Goal: Transaction & Acquisition: Purchase product/service

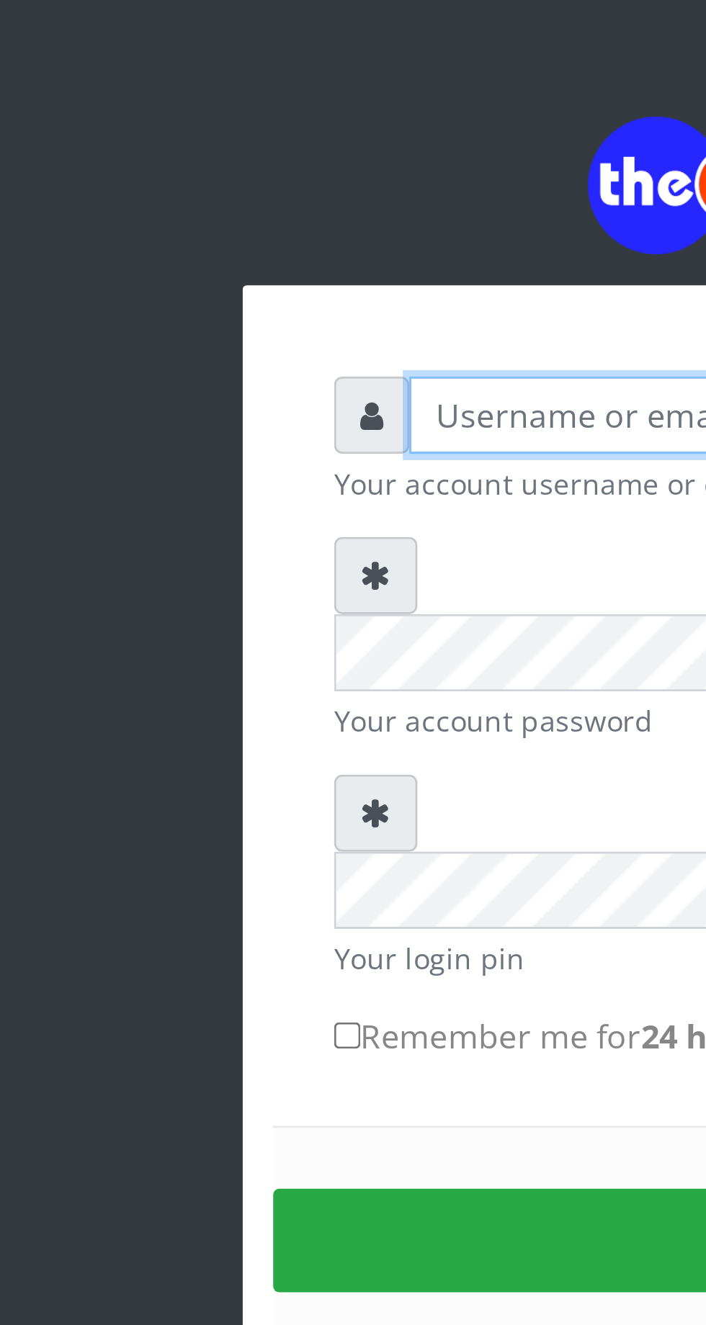
click at [269, 214] on input "text" at bounding box center [365, 211] width 297 height 27
type input "Musluky"
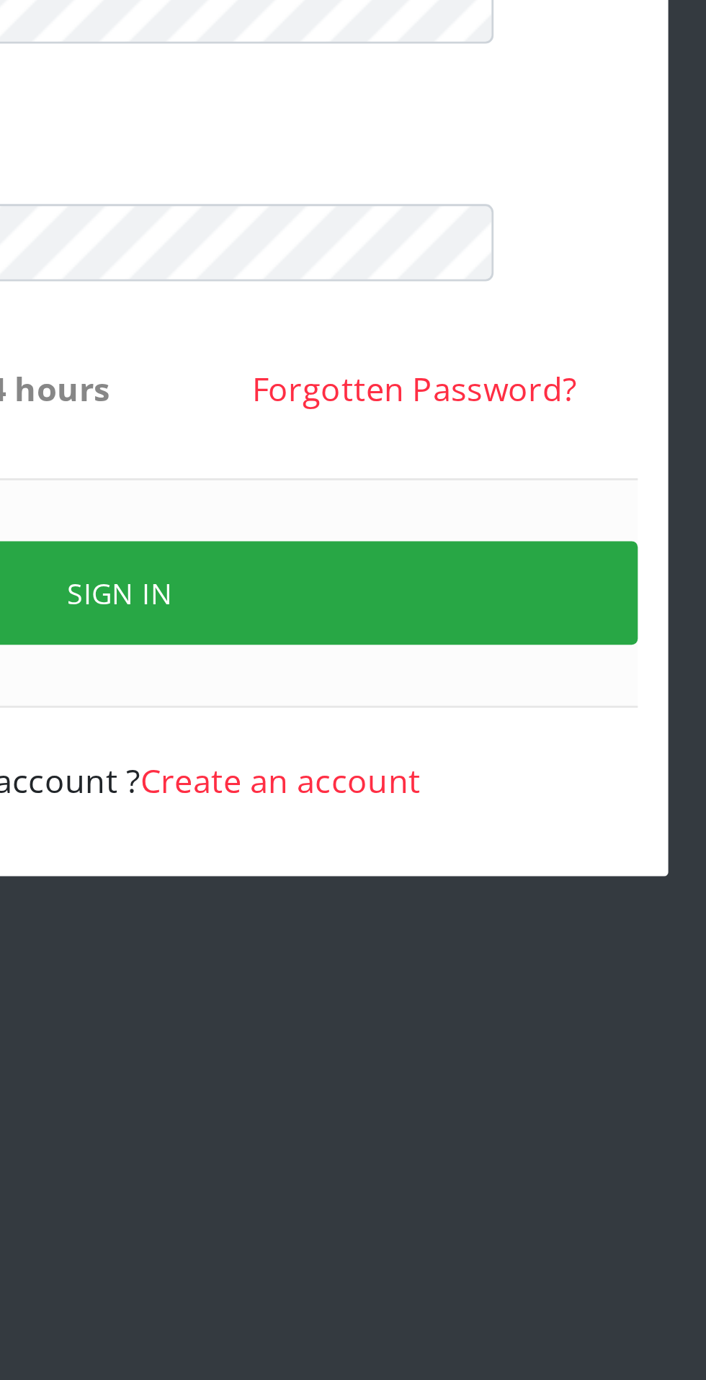
click at [392, 490] on button "Sign in" at bounding box center [352, 508] width 367 height 37
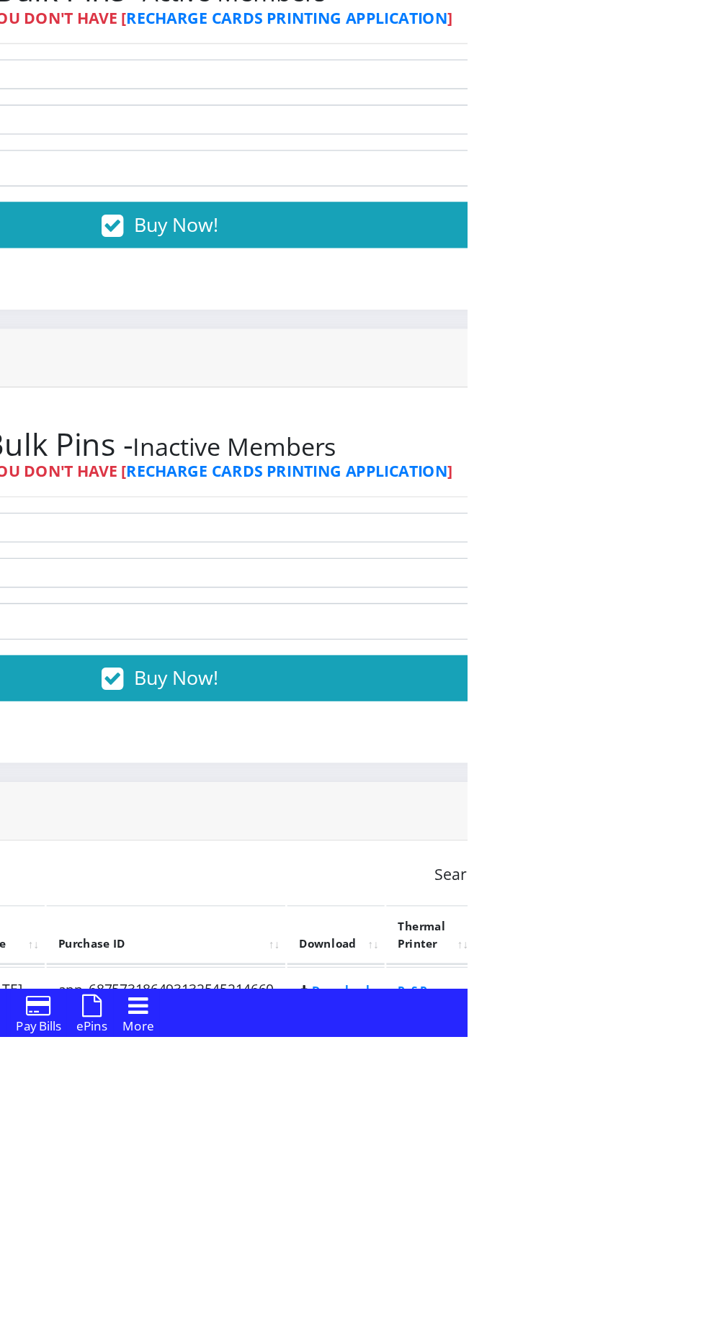
scroll to position [14, 0]
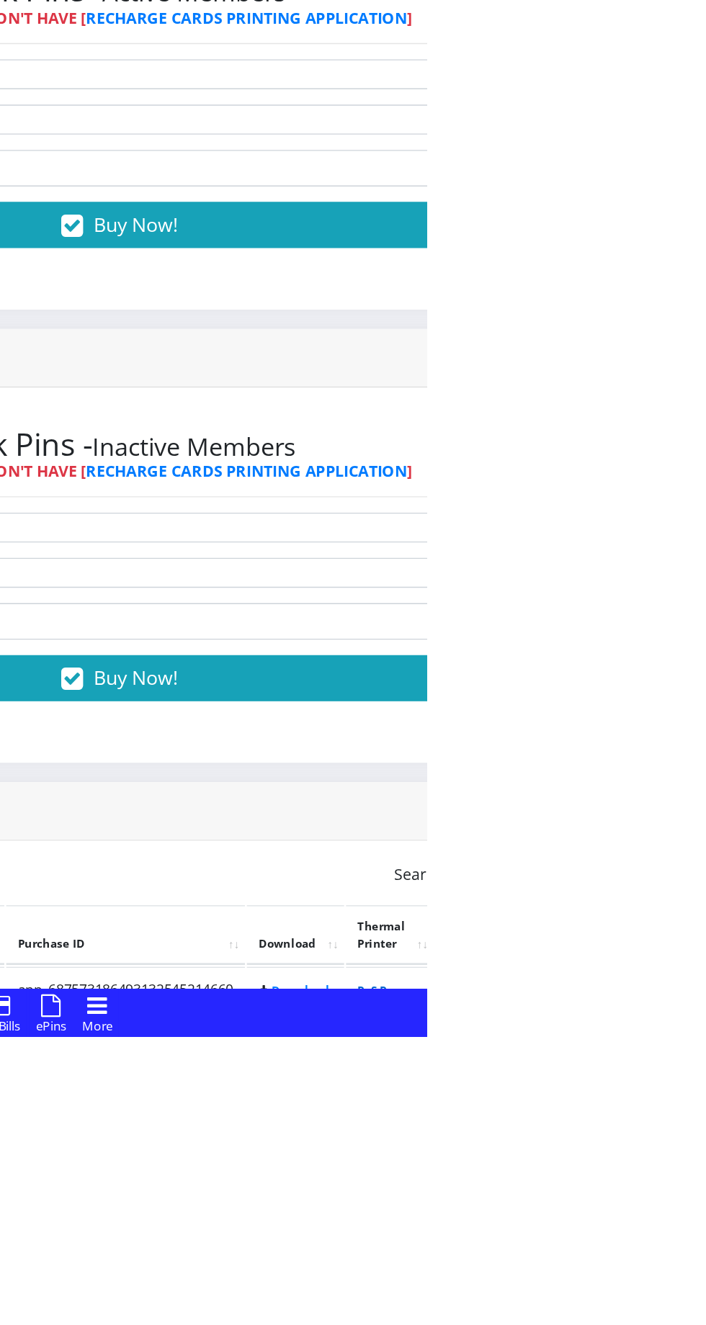
click at [694, 1292] on link "PoS Paper (RawBT)" at bounding box center [674, 1297] width 40 height 27
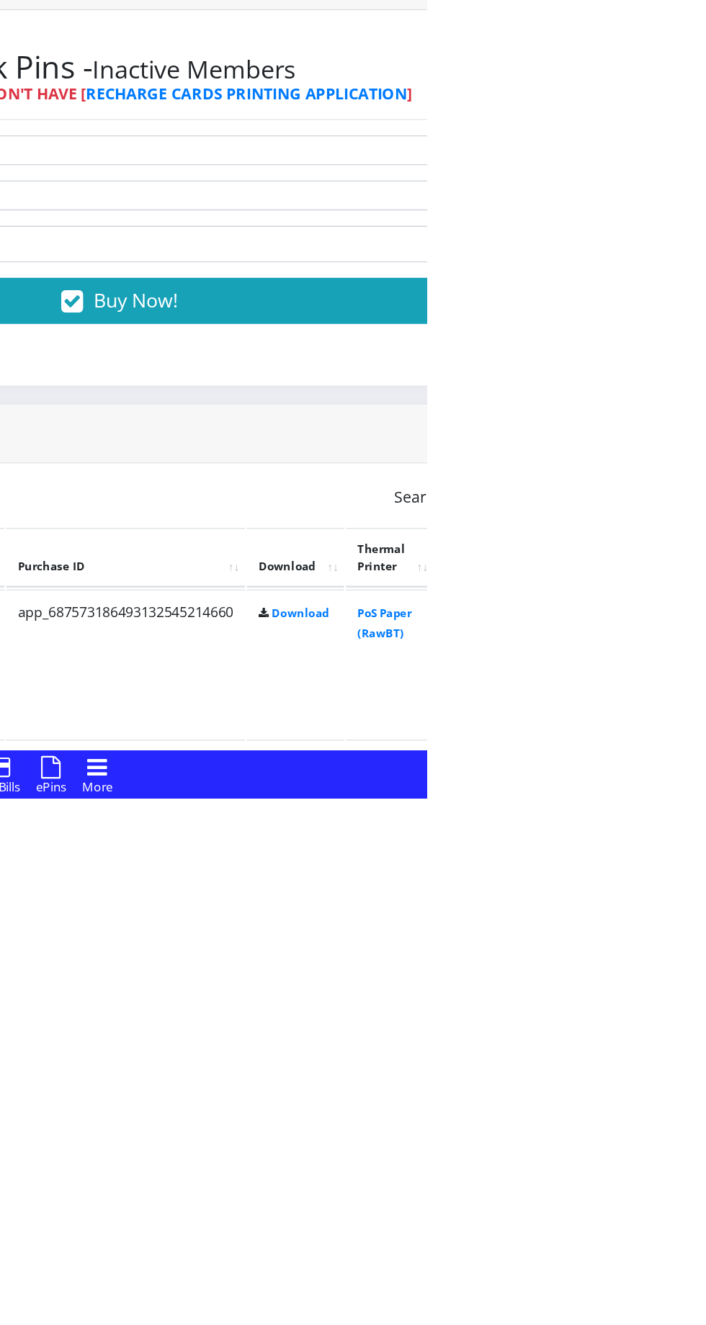
scroll to position [122, 0]
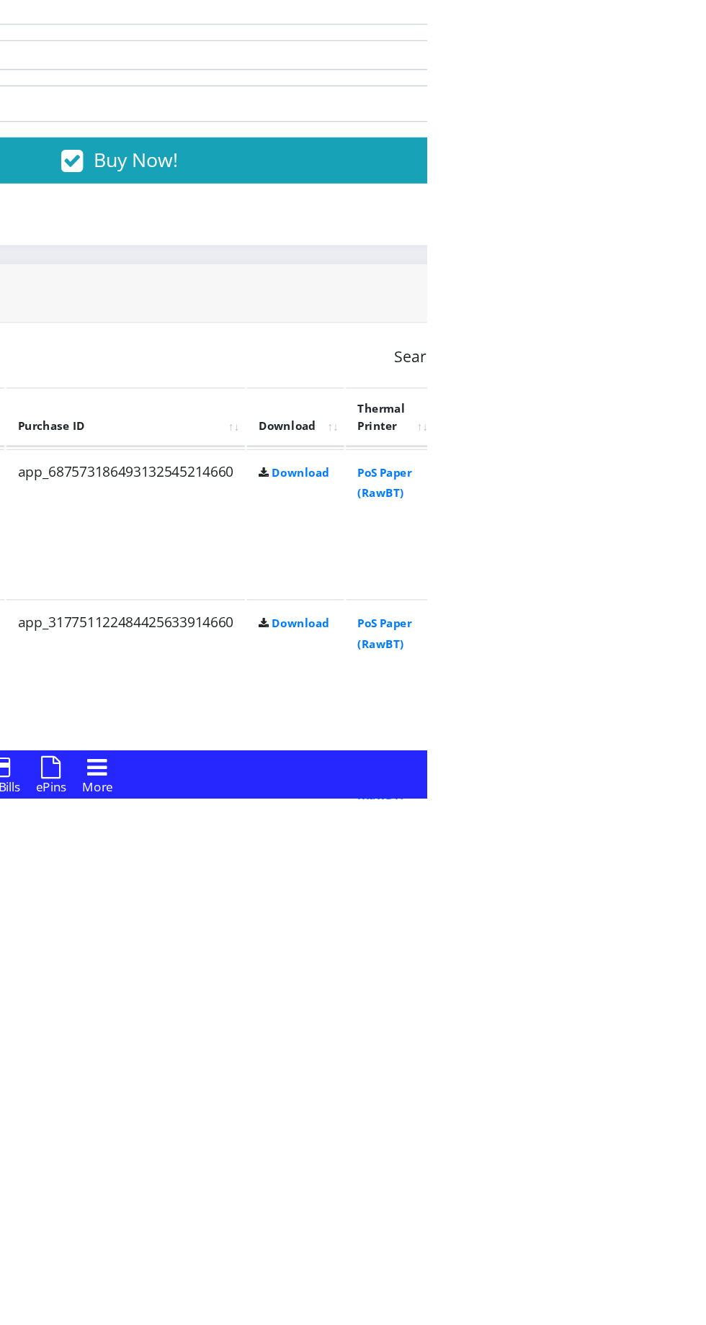
scroll to position [228, 0]
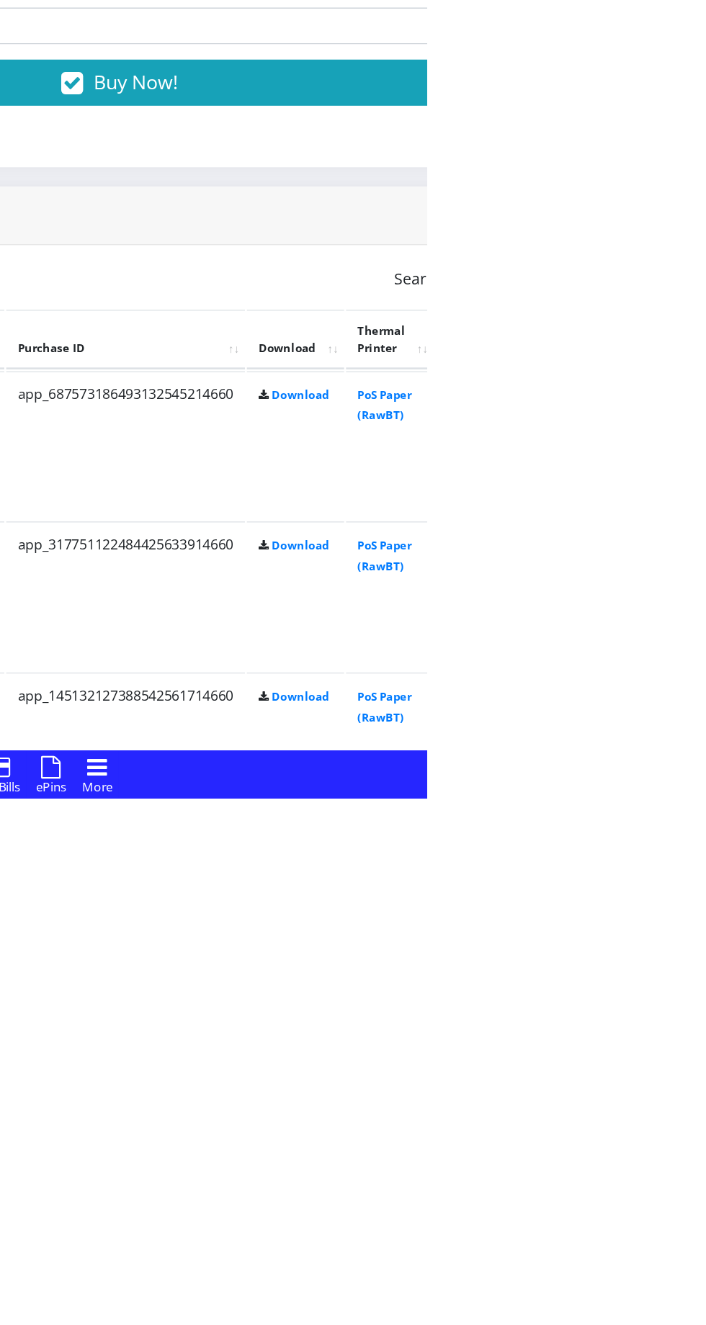
scroll to position [285, 0]
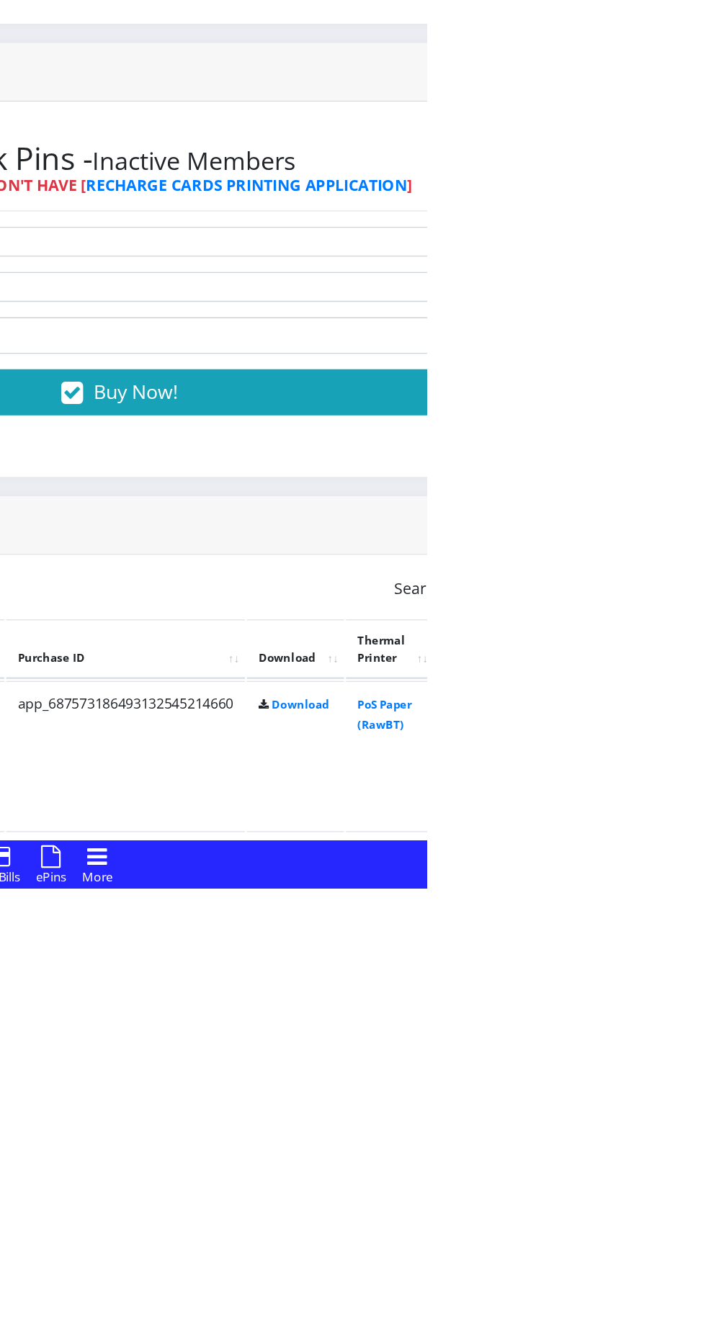
scroll to position [0, 0]
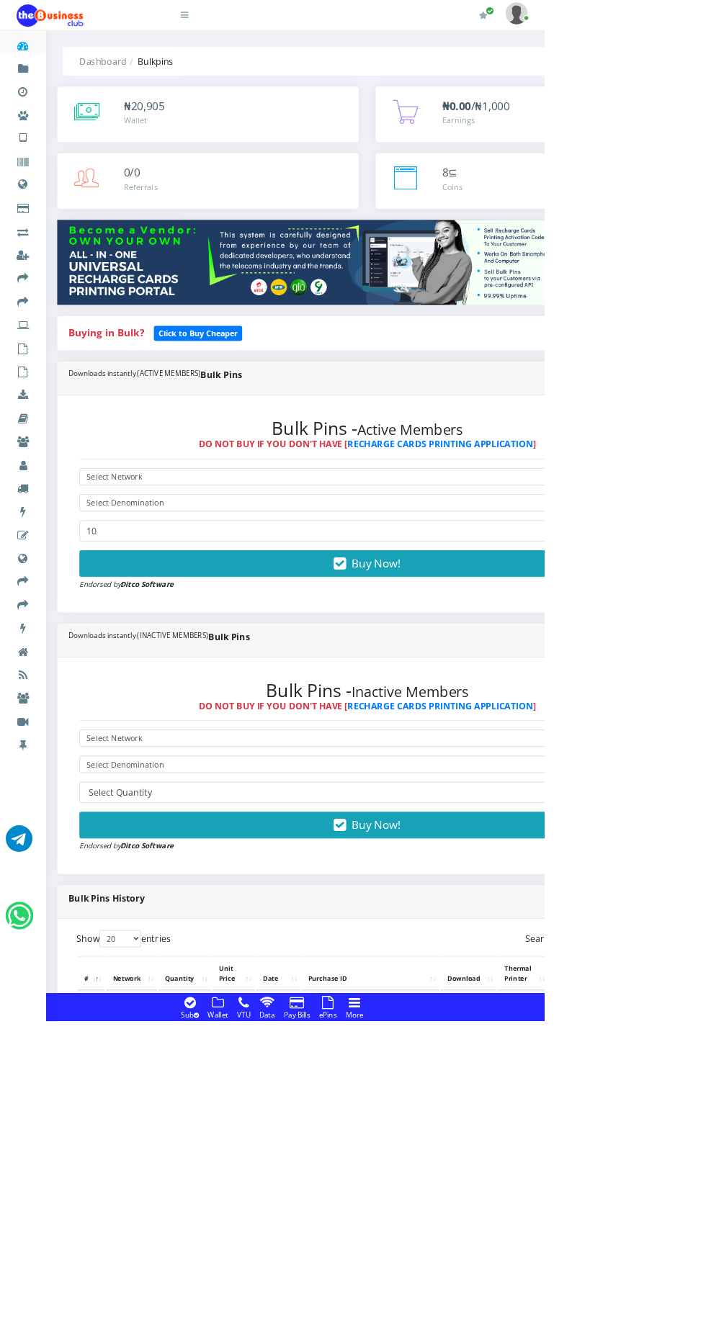
scroll to position [18, 0]
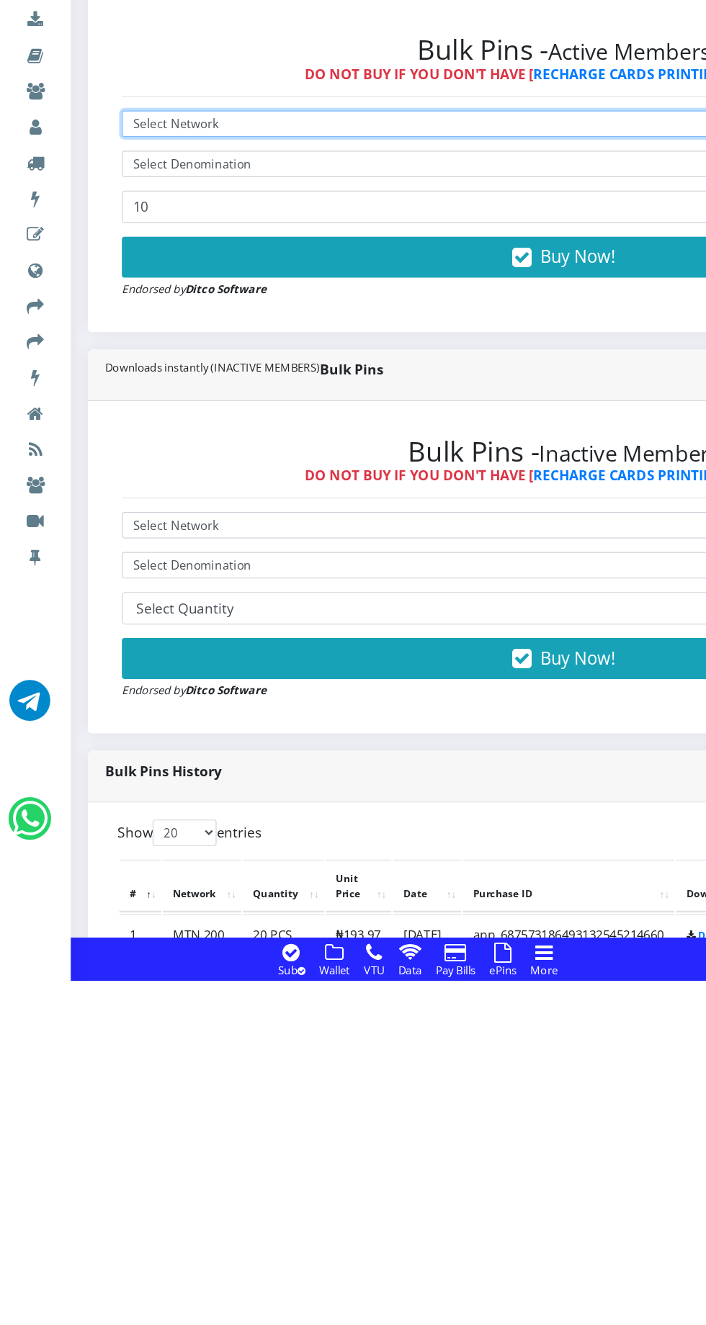
click at [216, 596] on select "Select Network MTN Globacom 9Mobile Airtel" at bounding box center [476, 600] width 746 height 22
select select "Airtel"
click at [103, 592] on select "Select Network MTN Globacom 9Mobile Airtel" at bounding box center [476, 600] width 746 height 22
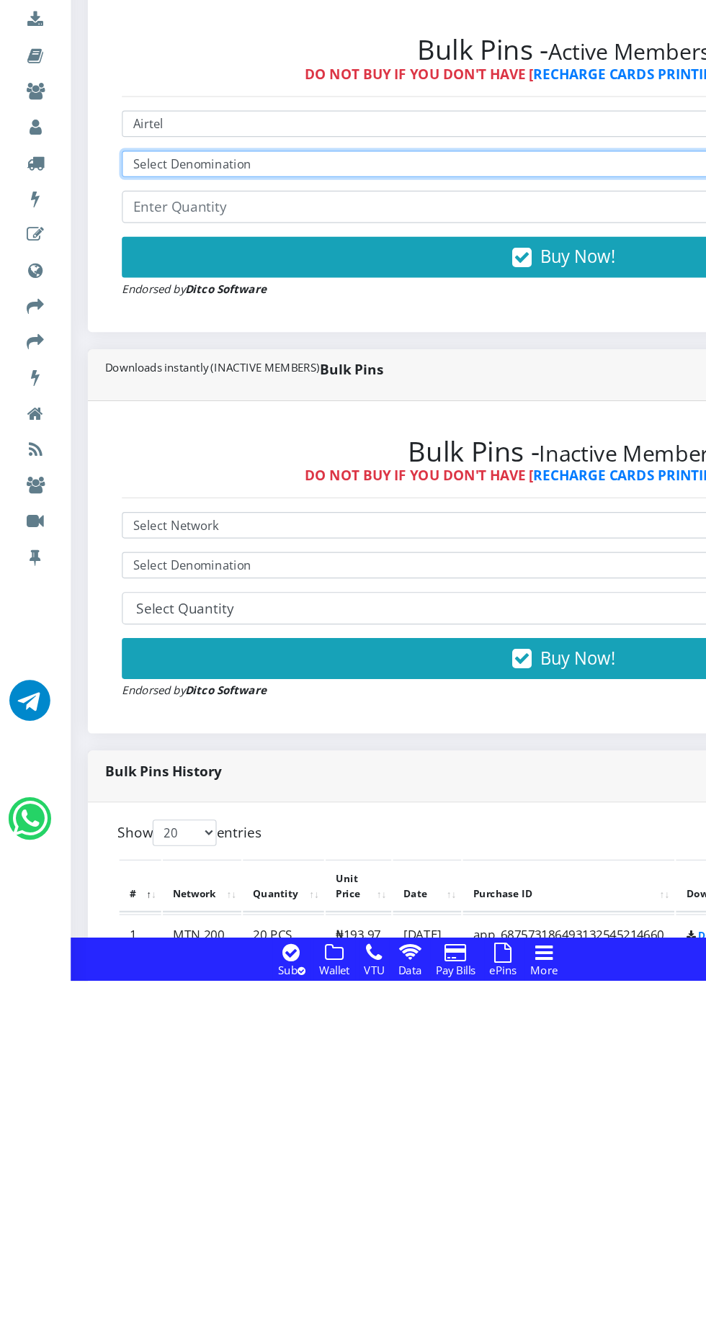
click at [297, 636] on select "Select Denomination Airtel NGN100 - ₦96.37 Airtel NGN200 - ₦192.74 Airtel NGN50…" at bounding box center [476, 634] width 746 height 22
select select "192.74-200"
click at [103, 626] on select "Select Denomination Airtel NGN100 - ₦96.37 Airtel NGN200 - ₦192.74 Airtel NGN50…" at bounding box center [476, 634] width 746 height 22
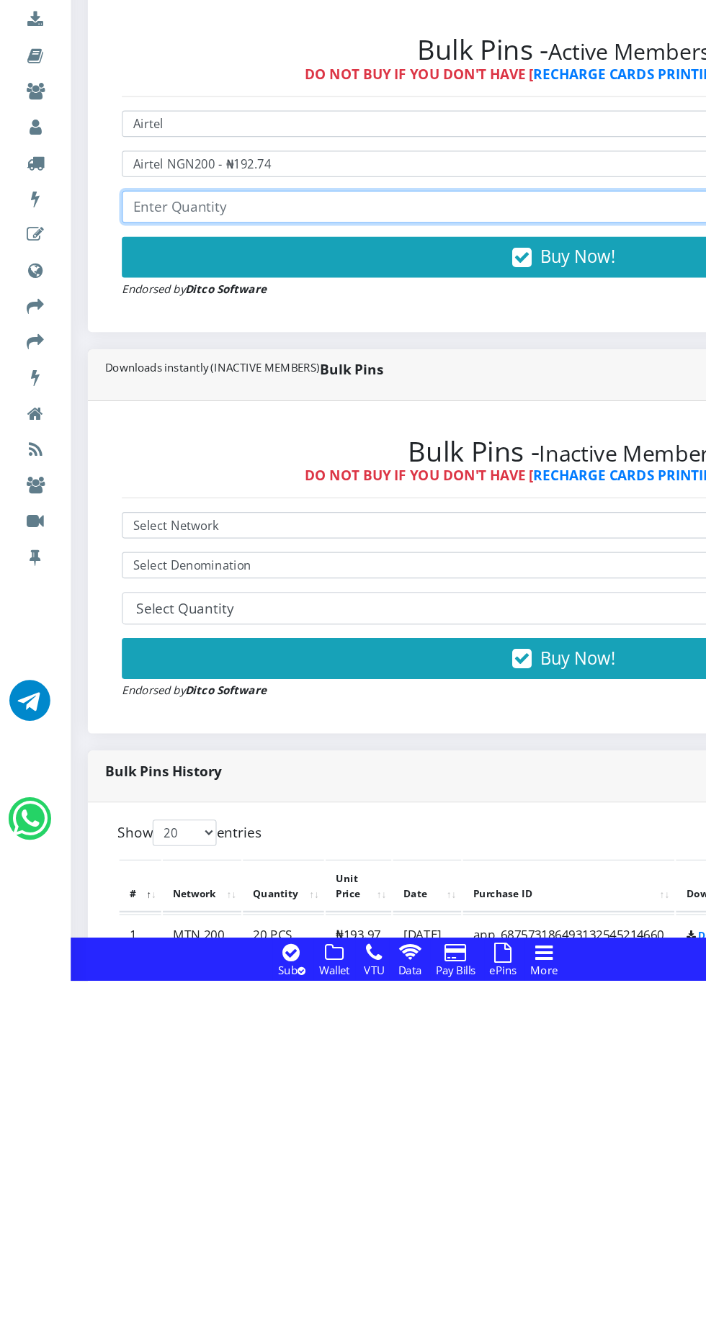
click at [304, 666] on input "number" at bounding box center [476, 670] width 746 height 27
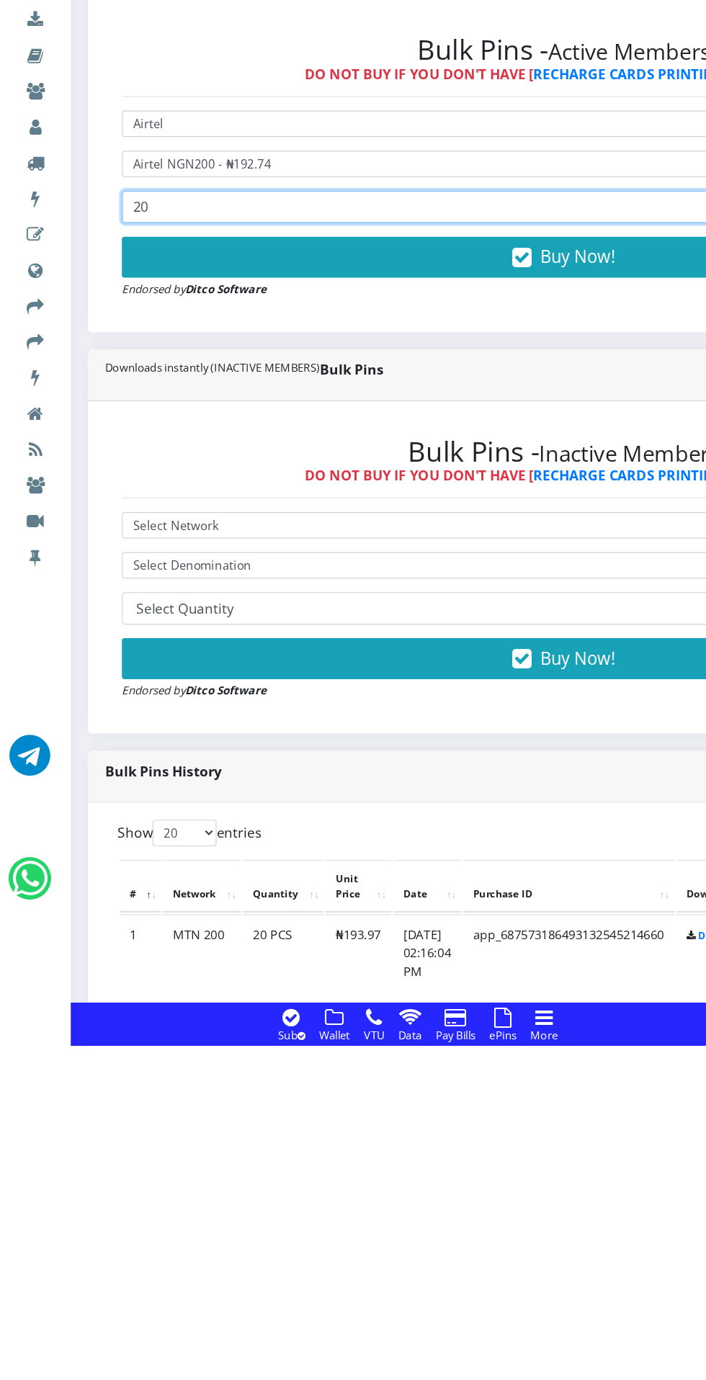
type input "20"
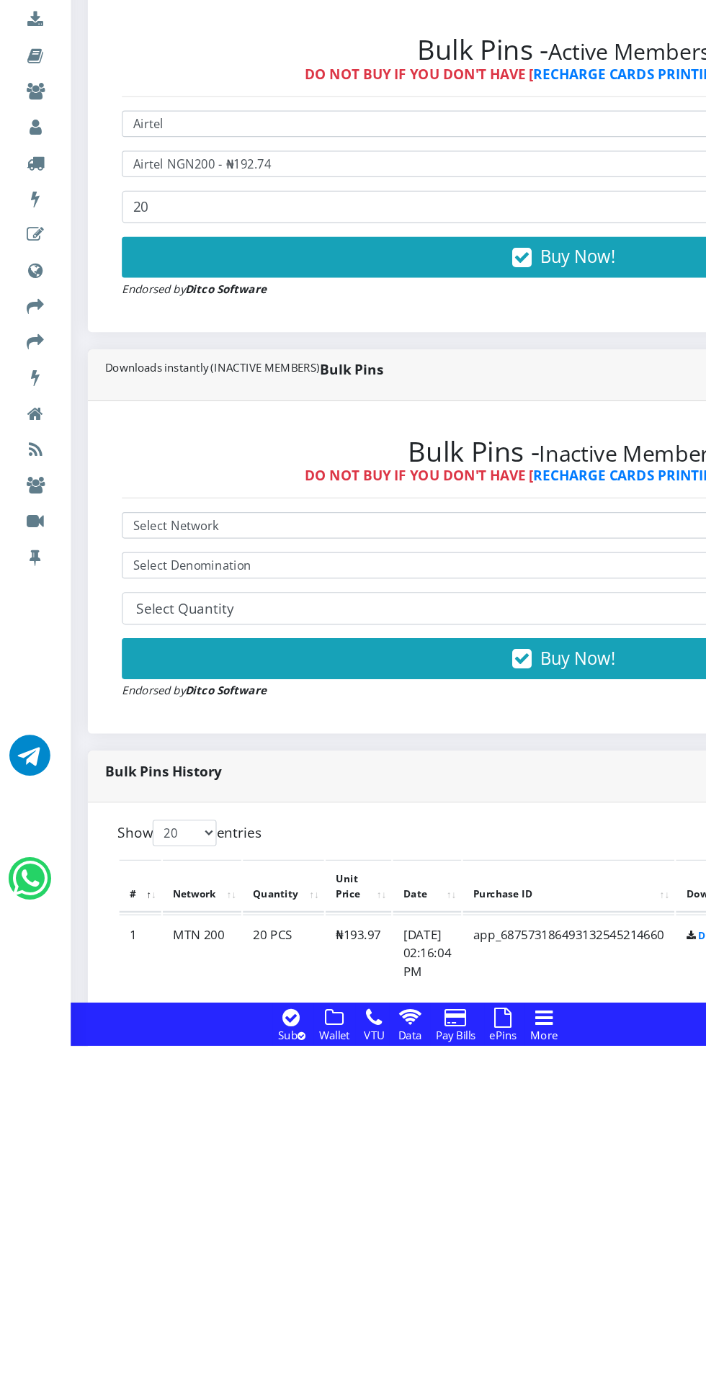
click at [495, 706] on span "Buy Now!" at bounding box center [487, 712] width 63 height 19
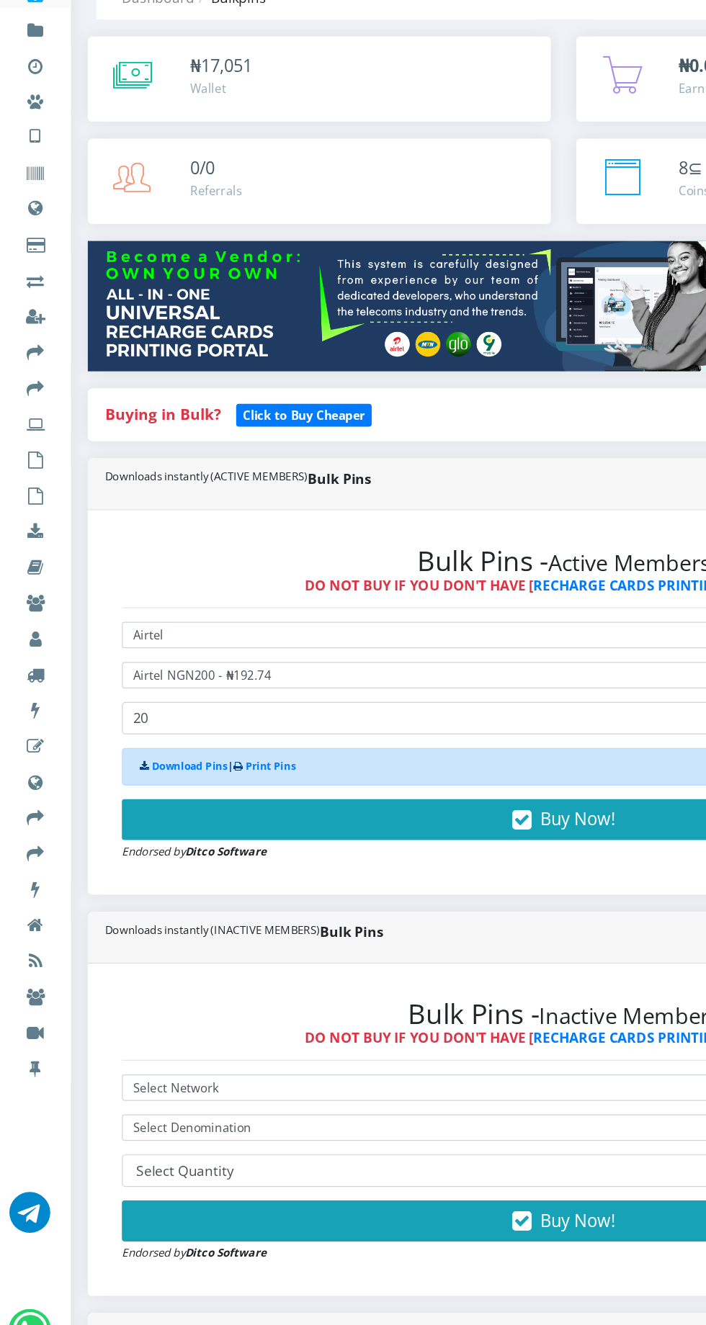
click at [495, 745] on button "Buy Now!" at bounding box center [476, 756] width 746 height 35
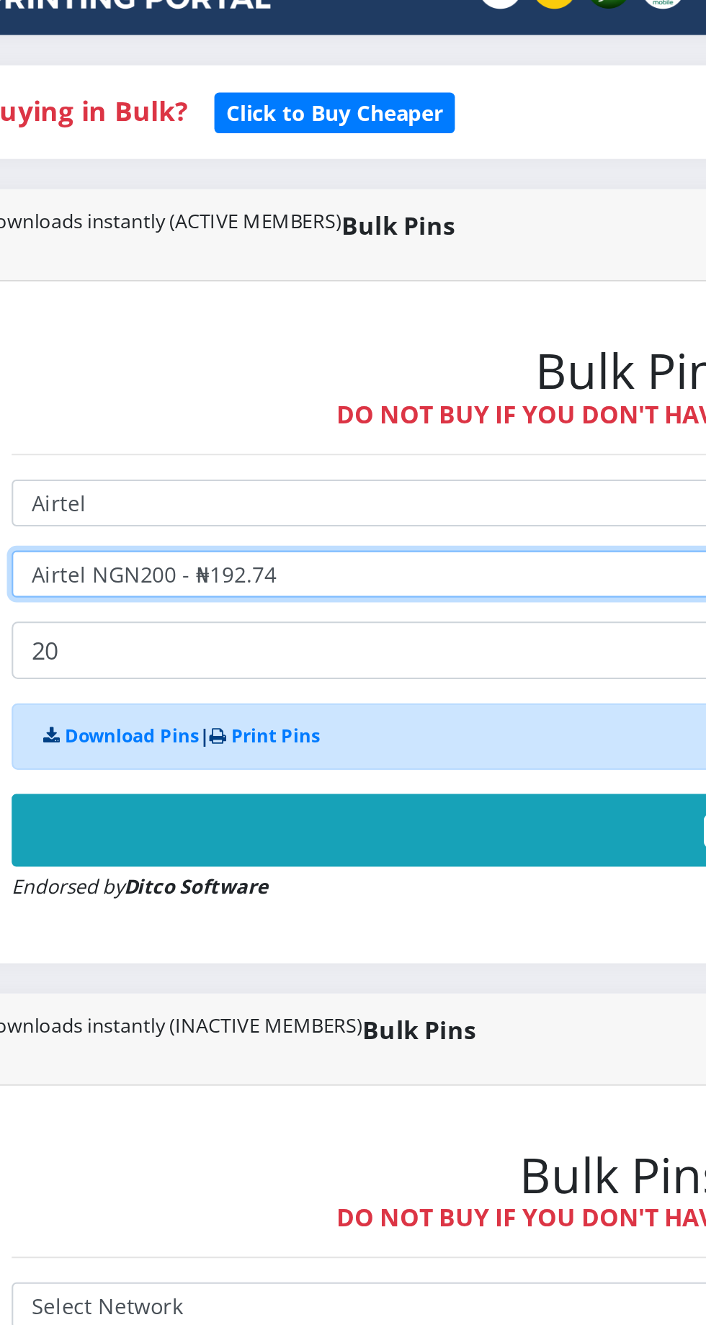
click at [223, 630] on select "Select Denomination Airtel NGN100 - ₦96.37 Airtel NGN200 - ₦192.74 Airtel NGN50…" at bounding box center [476, 634] width 746 height 22
click at [103, 626] on select "Select Denomination Airtel NGN100 - ₦96.37 Airtel NGN200 - ₦192.74 Airtel NGN50…" at bounding box center [476, 634] width 746 height 22
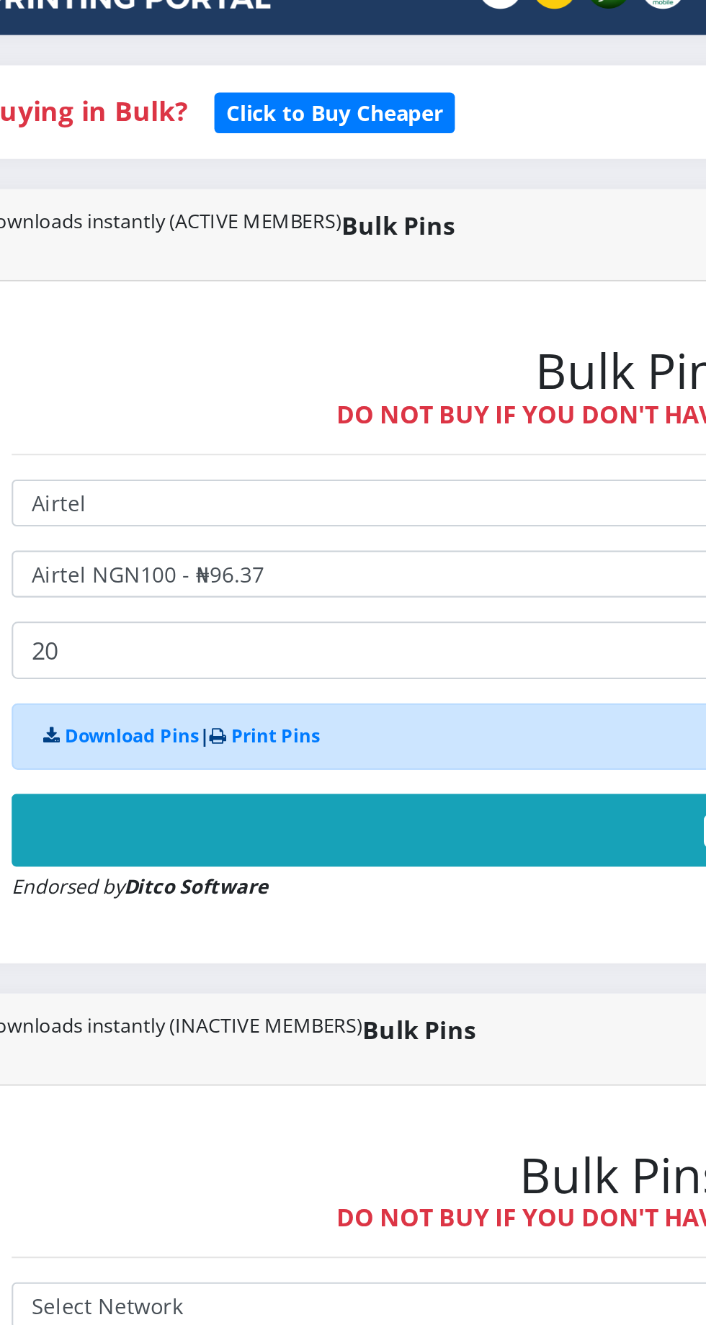
click at [390, 752] on button "Buy Now!" at bounding box center [476, 756] width 746 height 35
click at [346, 754] on button "Buy Now!" at bounding box center [476, 756] width 746 height 35
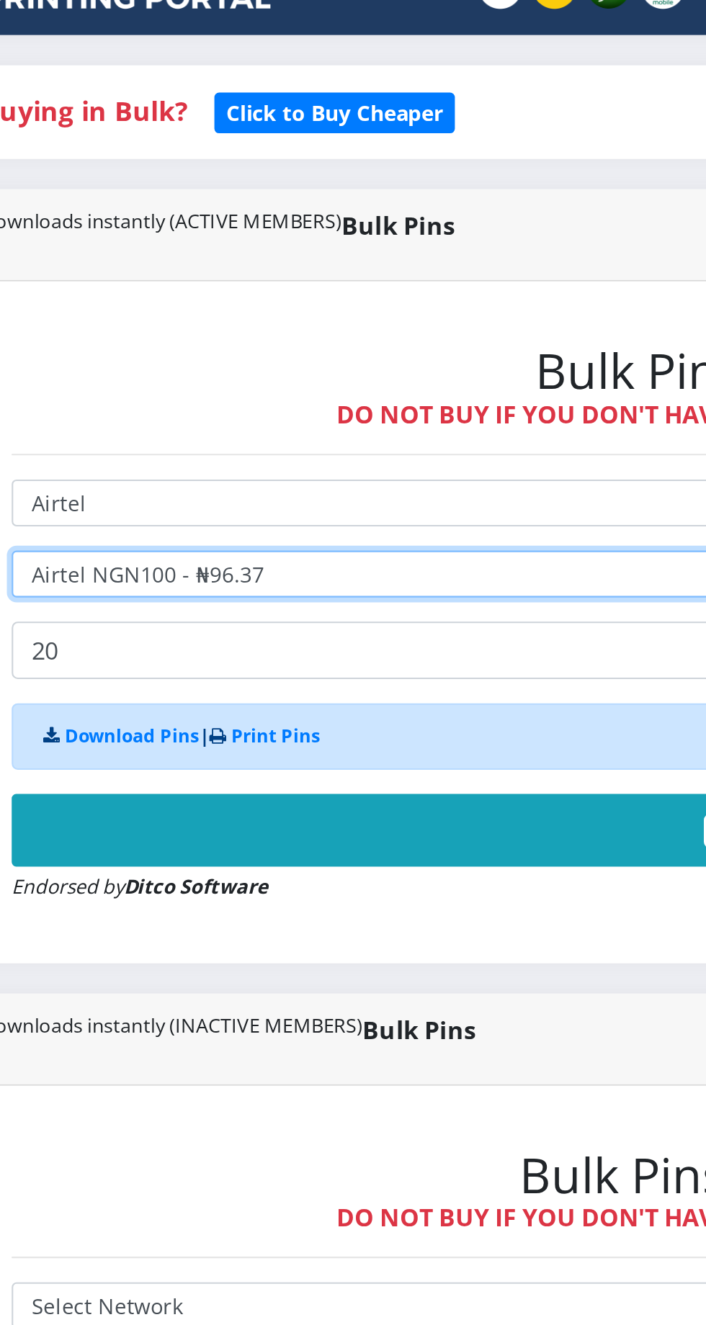
click at [266, 632] on select "Select Denomination Airtel NGN100 - ₦96.37 Airtel NGN200 - ₦192.74 Airtel NGN50…" at bounding box center [476, 634] width 746 height 22
click at [103, 626] on select "Select Denomination Airtel NGN100 - ₦96.37 Airtel NGN200 - ₦192.74 Airtel NGN50…" at bounding box center [476, 634] width 746 height 22
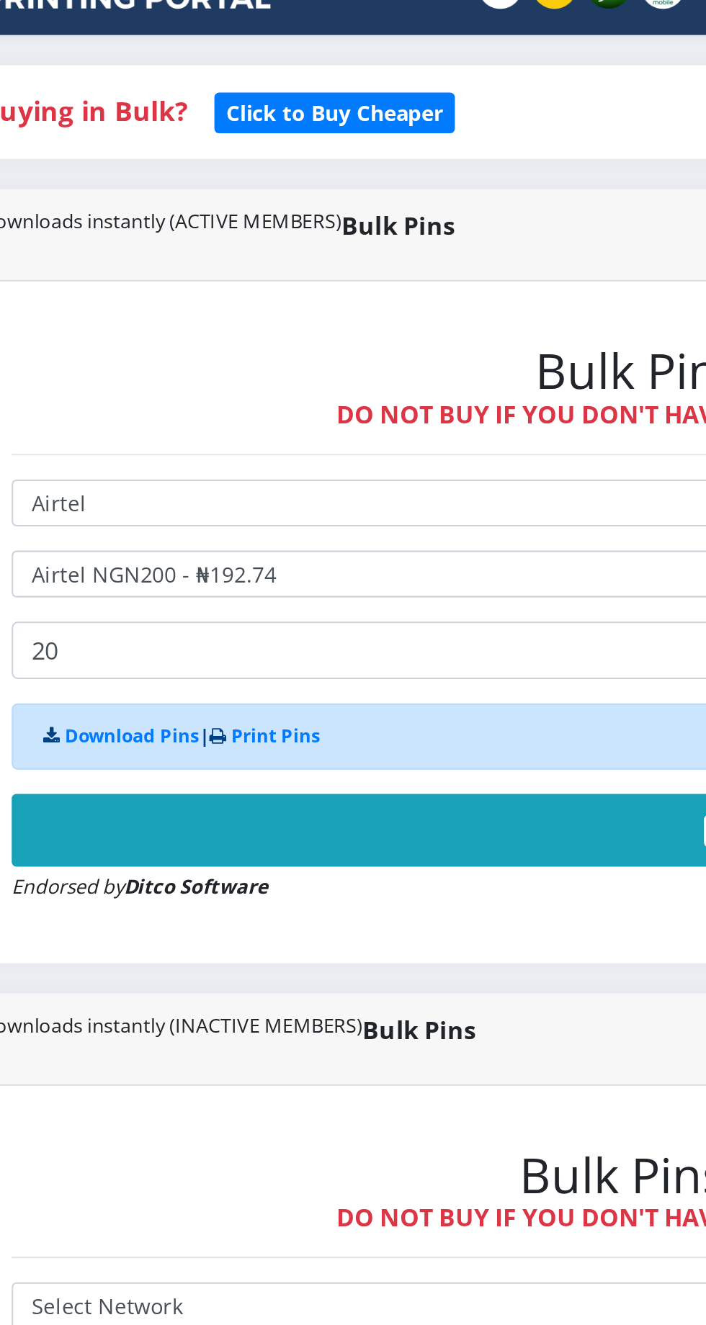
click at [354, 749] on button "Buy Now!" at bounding box center [476, 756] width 746 height 35
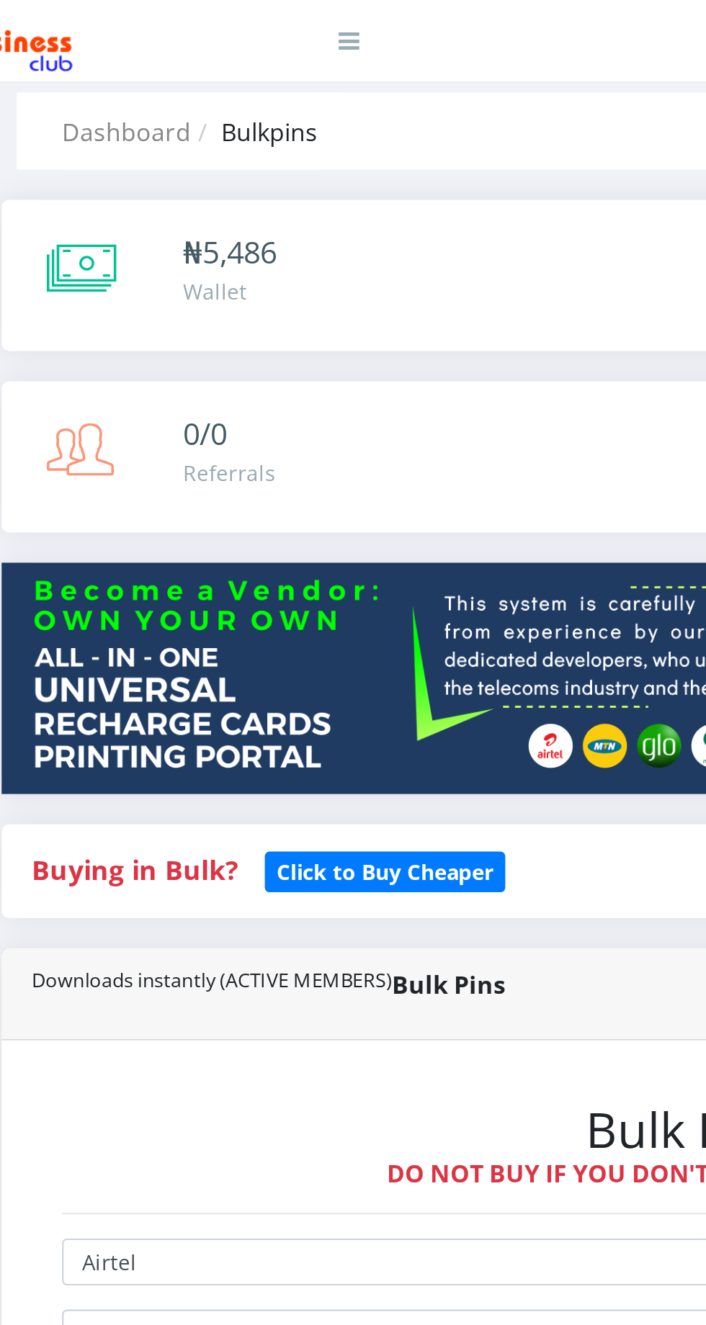
scroll to position [17, 0]
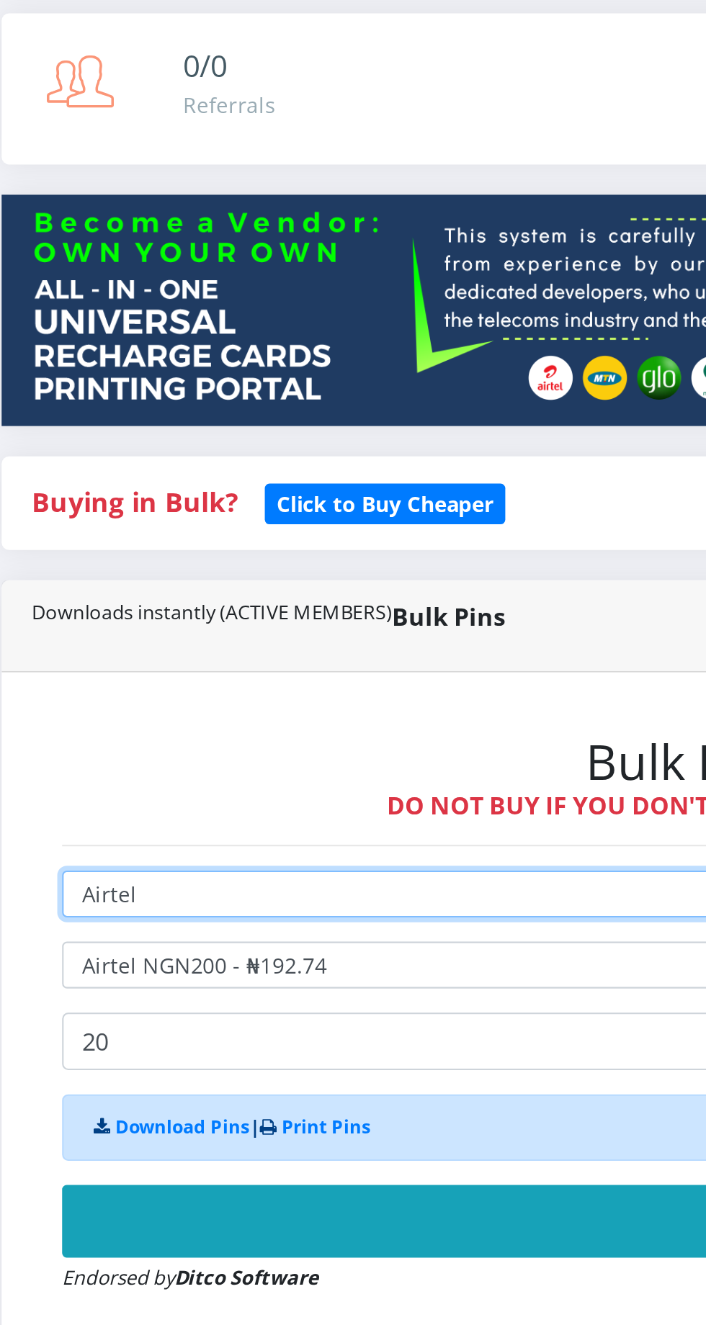
click at [256, 603] on select "Select Network MTN Globacom 9Mobile Airtel" at bounding box center [476, 601] width 746 height 22
click at [103, 593] on select "Select Network MTN Globacom 9Mobile Airtel" at bounding box center [476, 601] width 746 height 22
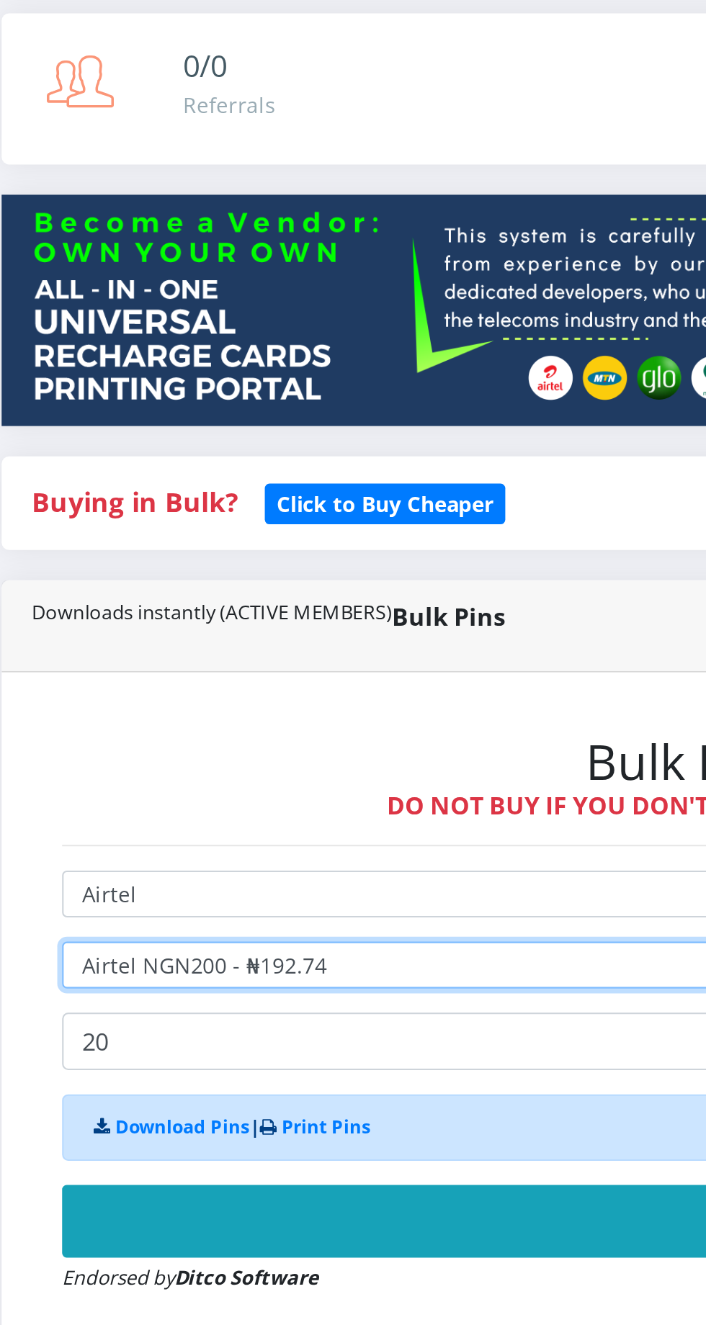
click at [269, 634] on select "Select Denomination Airtel NGN100 - ₦96.37 Airtel NGN200 - ₦192.74 Airtel NGN50…" at bounding box center [476, 635] width 746 height 22
select select "96.37-100"
click at [103, 626] on select "Select Denomination Airtel NGN100 - ₦96.37 Airtel NGN200 - ₦192.74 Airtel NGN50…" at bounding box center [476, 635] width 746 height 22
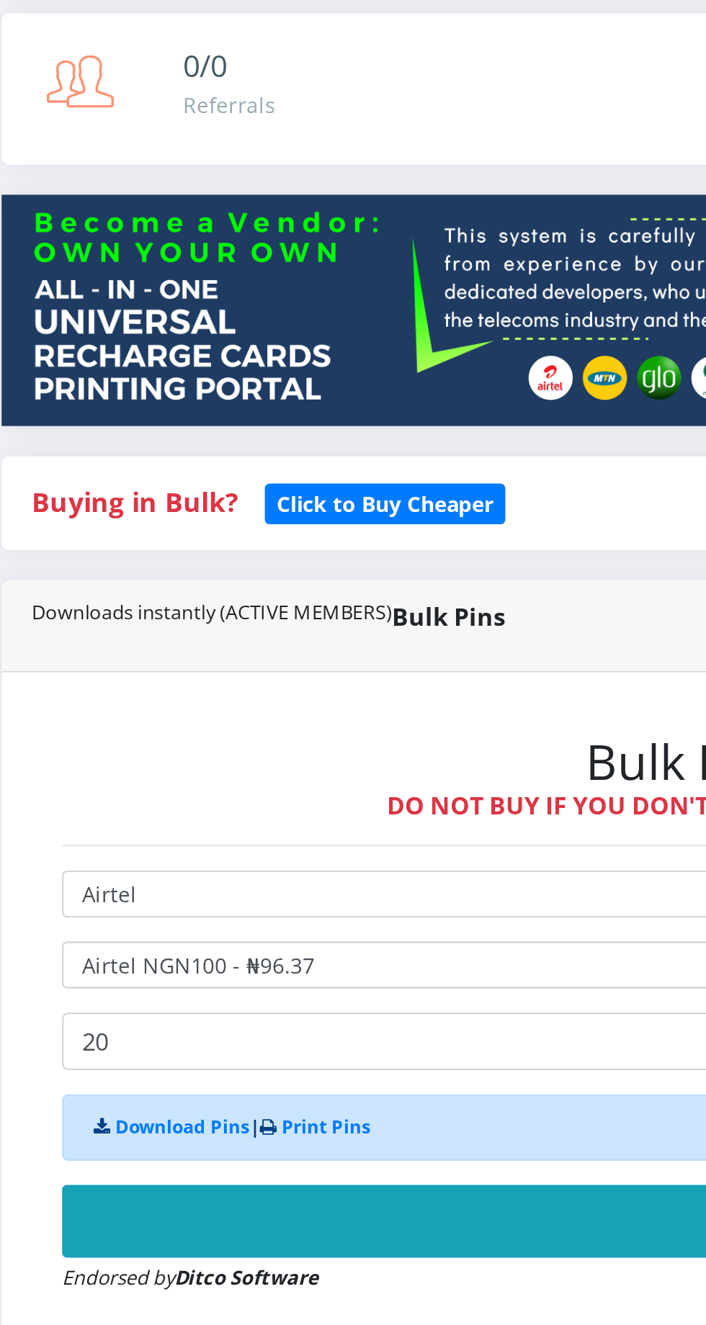
click at [297, 755] on button "Buy Now!" at bounding box center [476, 756] width 746 height 35
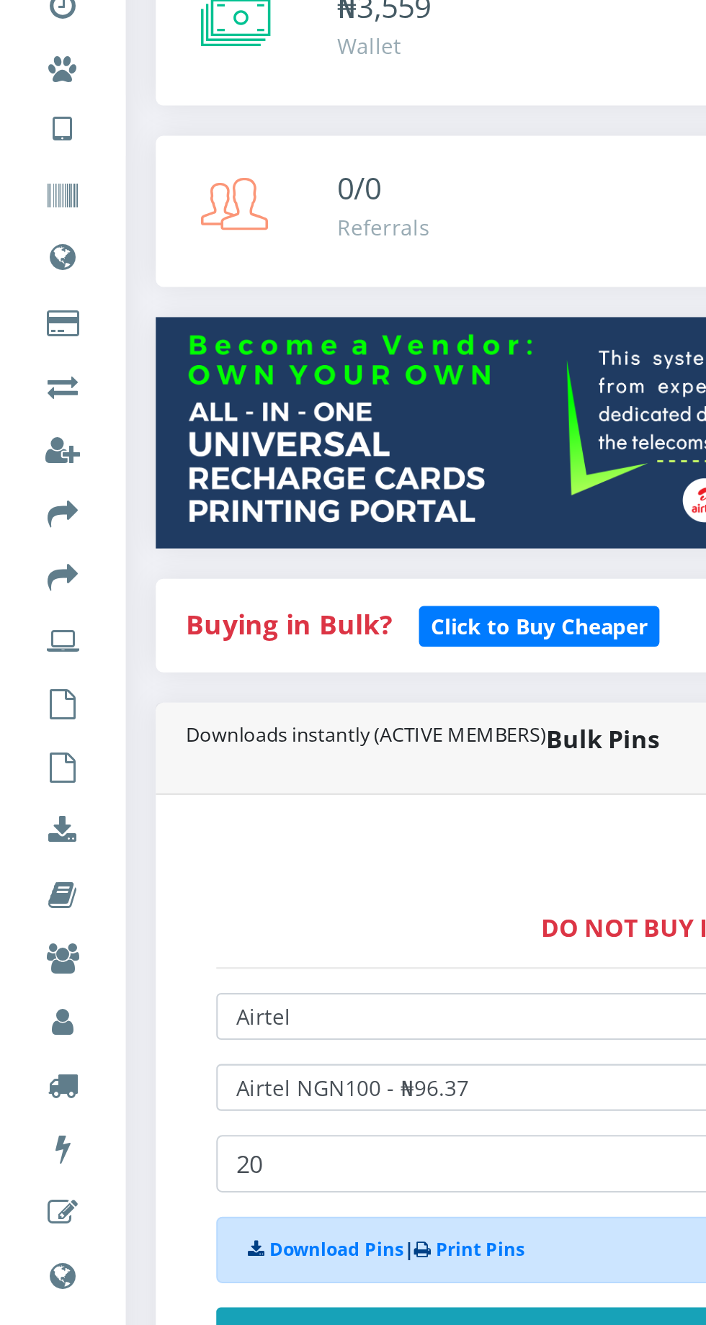
scroll to position [0, 0]
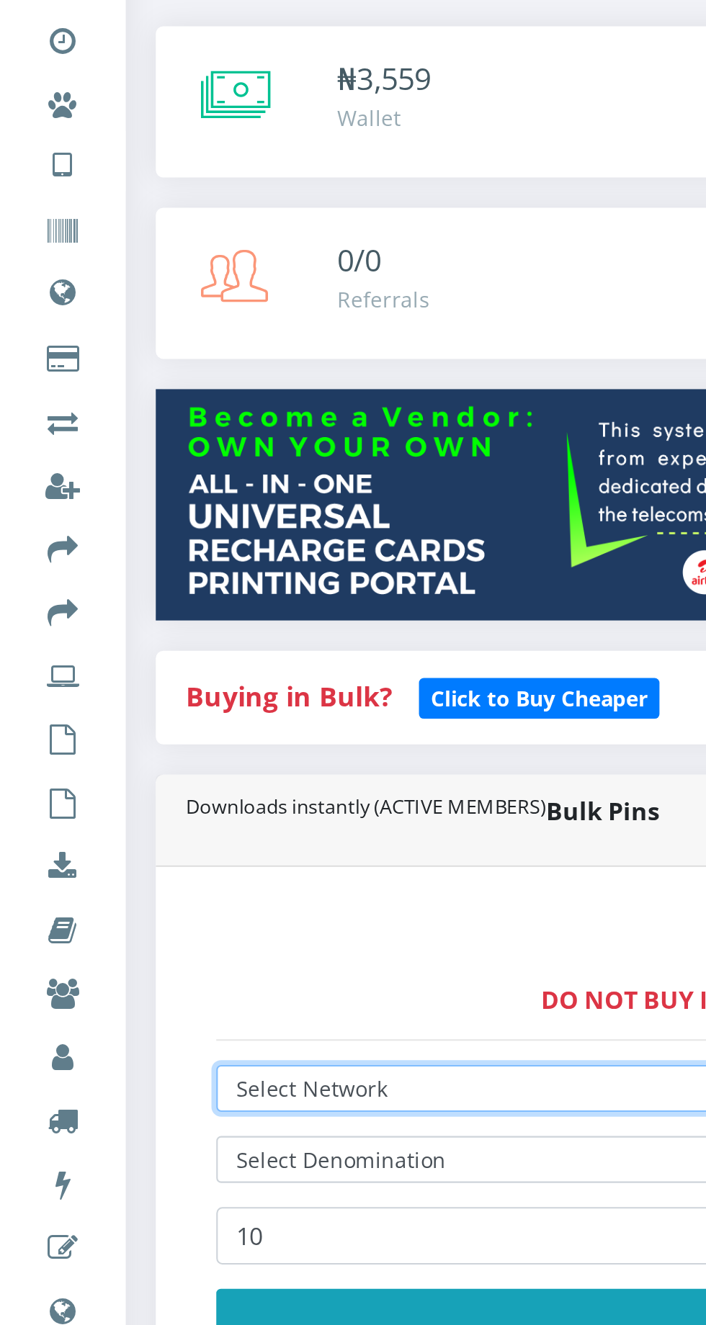
click at [197, 621] on select "Select Network MTN Globacom 9Mobile Airtel" at bounding box center [476, 618] width 746 height 22
select select "Glo"
click at [103, 610] on select "Select Network MTN Globacom 9Mobile Airtel" at bounding box center [476, 618] width 746 height 22
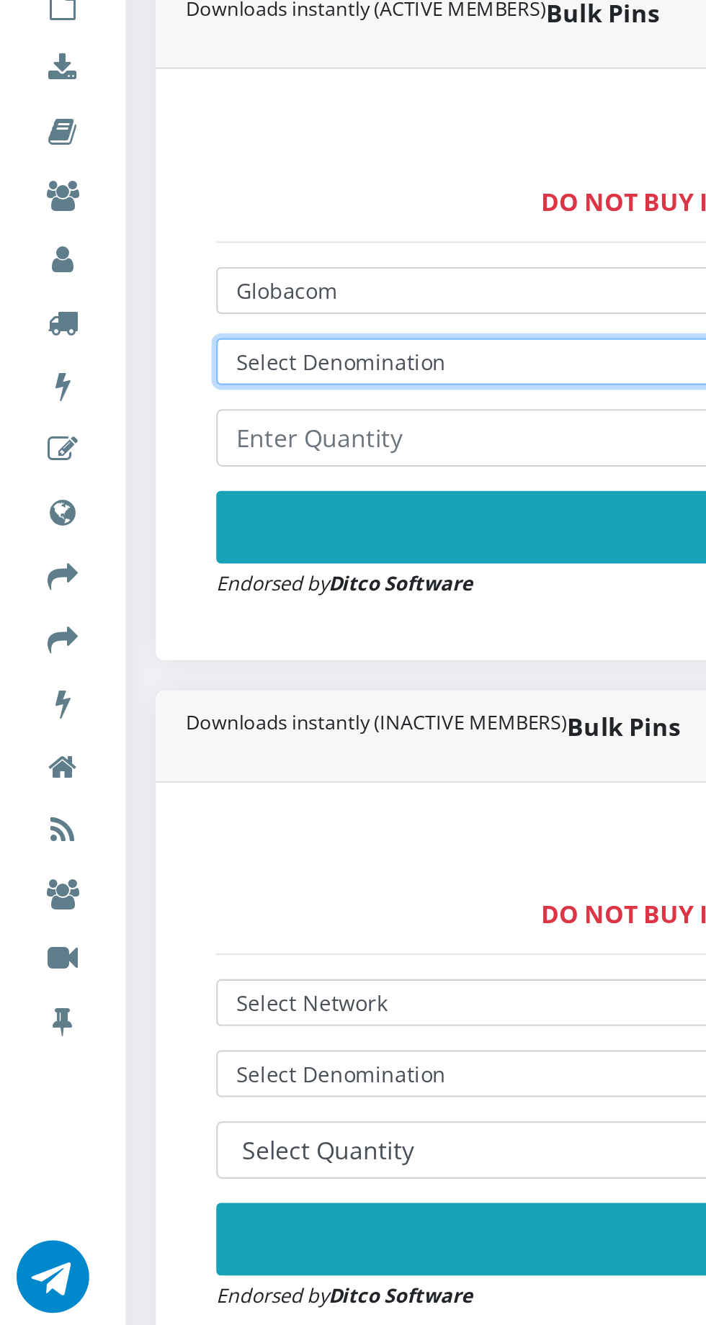
click at [217, 657] on select "Select Denomination Glo NGN100 - ₦96.50 Glo NGN200 - ₦193.00 Glo NGN500 - ₦482.…" at bounding box center [476, 652] width 746 height 22
select select "193-200"
click at [103, 644] on select "Select Denomination Glo NGN100 - ₦96.50 Glo NGN200 - ₦193.00 Glo NGN500 - ₦482.…" at bounding box center [476, 652] width 746 height 22
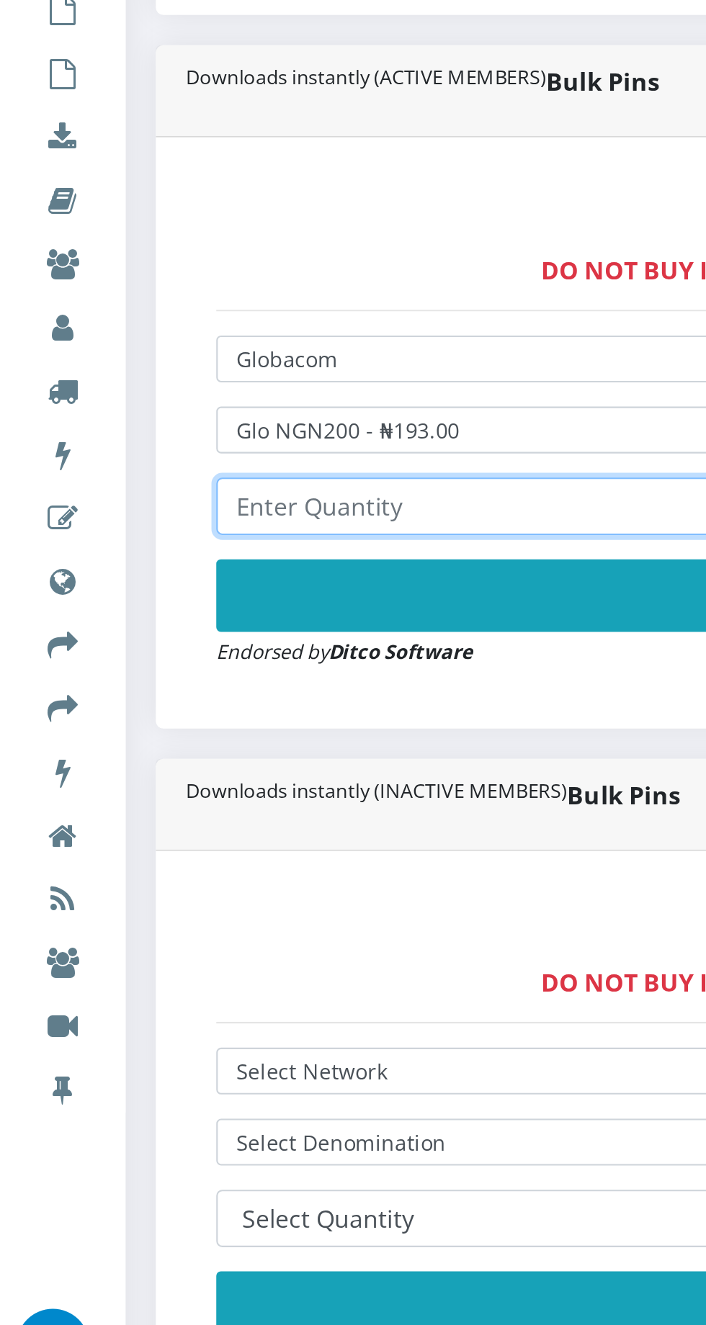
click at [225, 685] on input "number" at bounding box center [476, 688] width 746 height 27
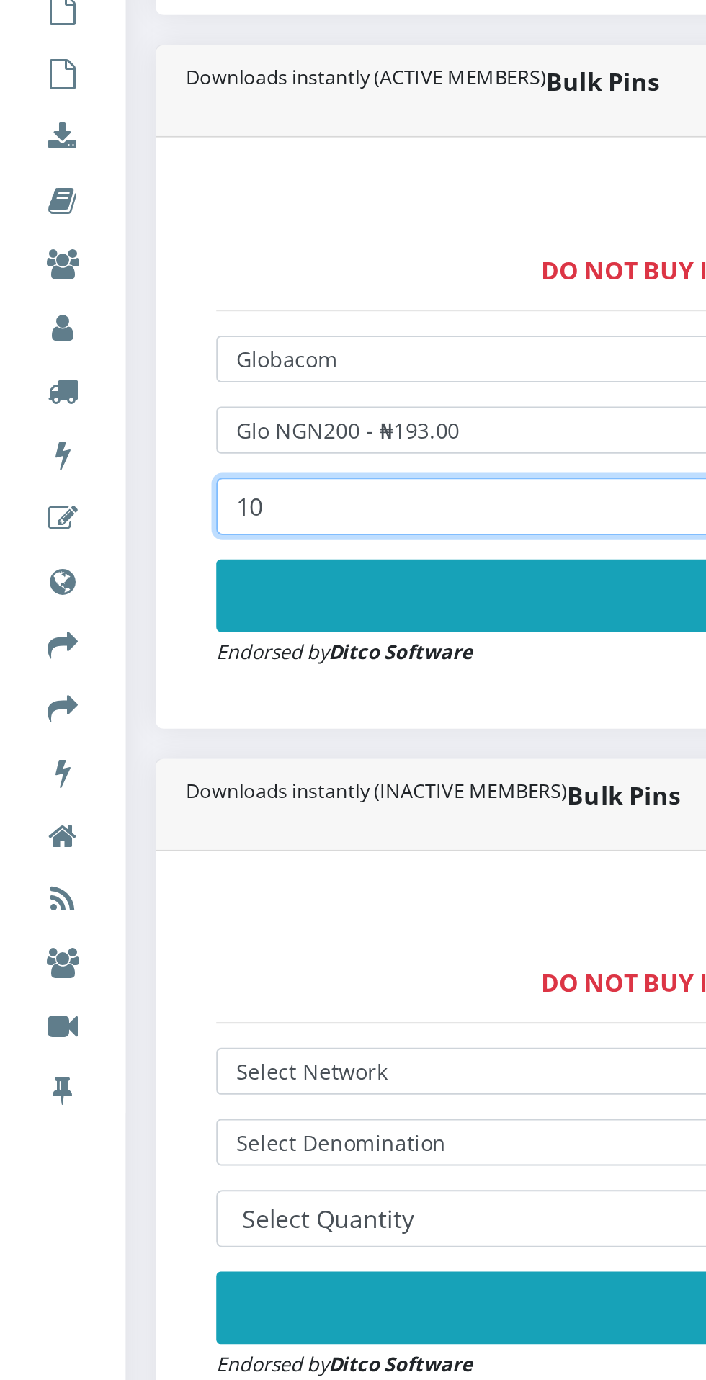
type input "1"
type input "15"
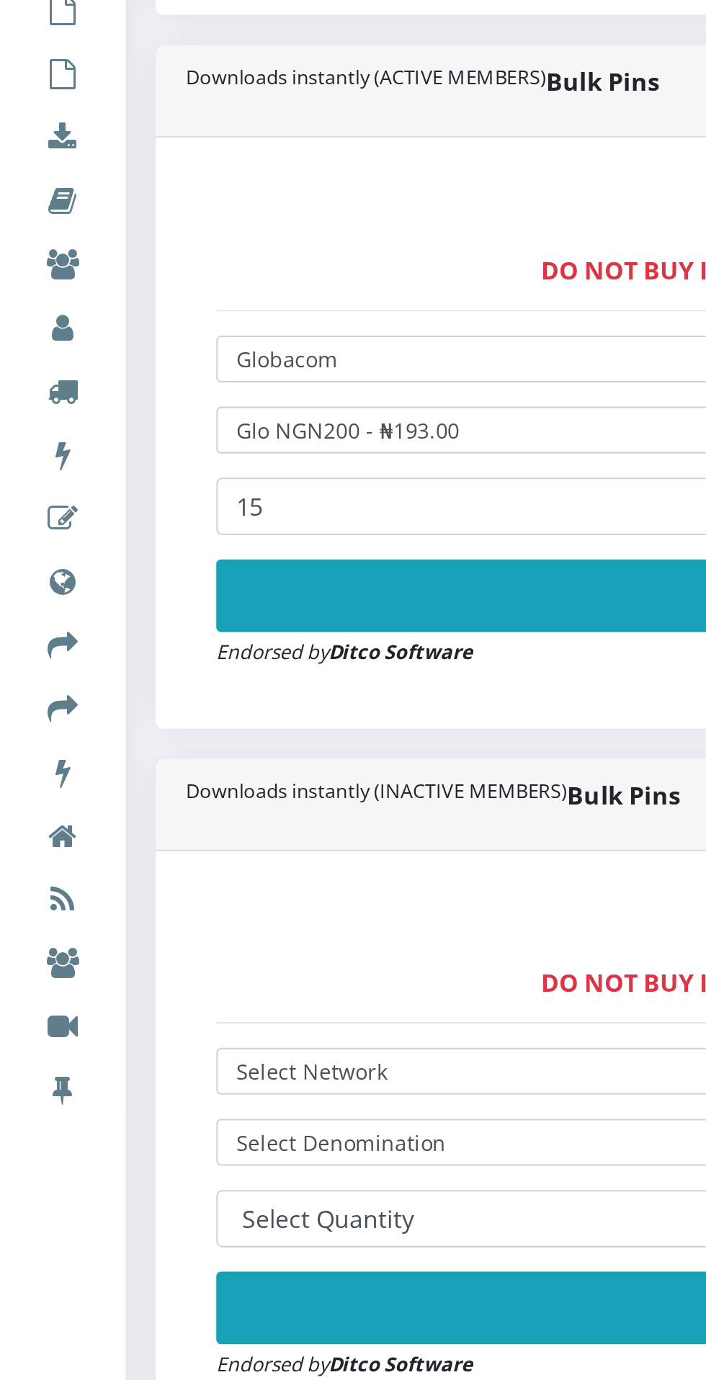
click at [284, 720] on button "Buy Now!" at bounding box center [476, 731] width 746 height 35
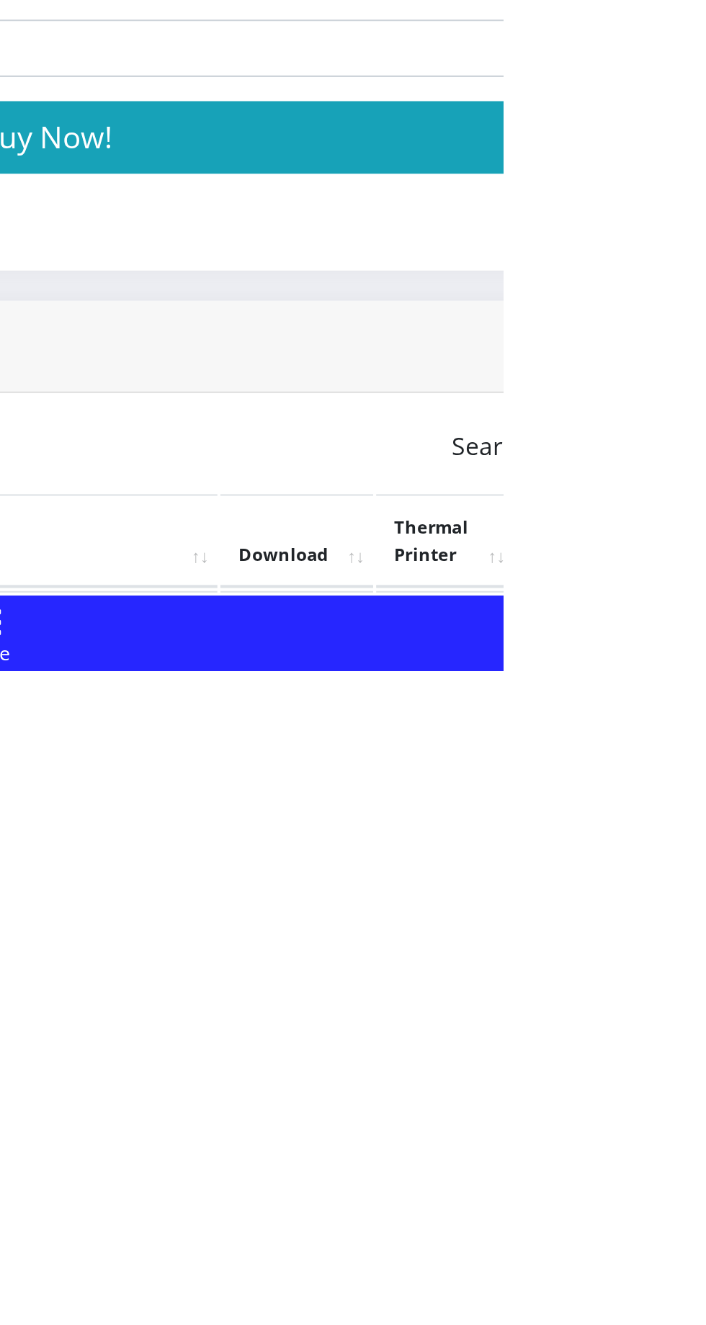
click at [694, 1308] on link "PoS Paper (RawBT)" at bounding box center [674, 1311] width 40 height 27
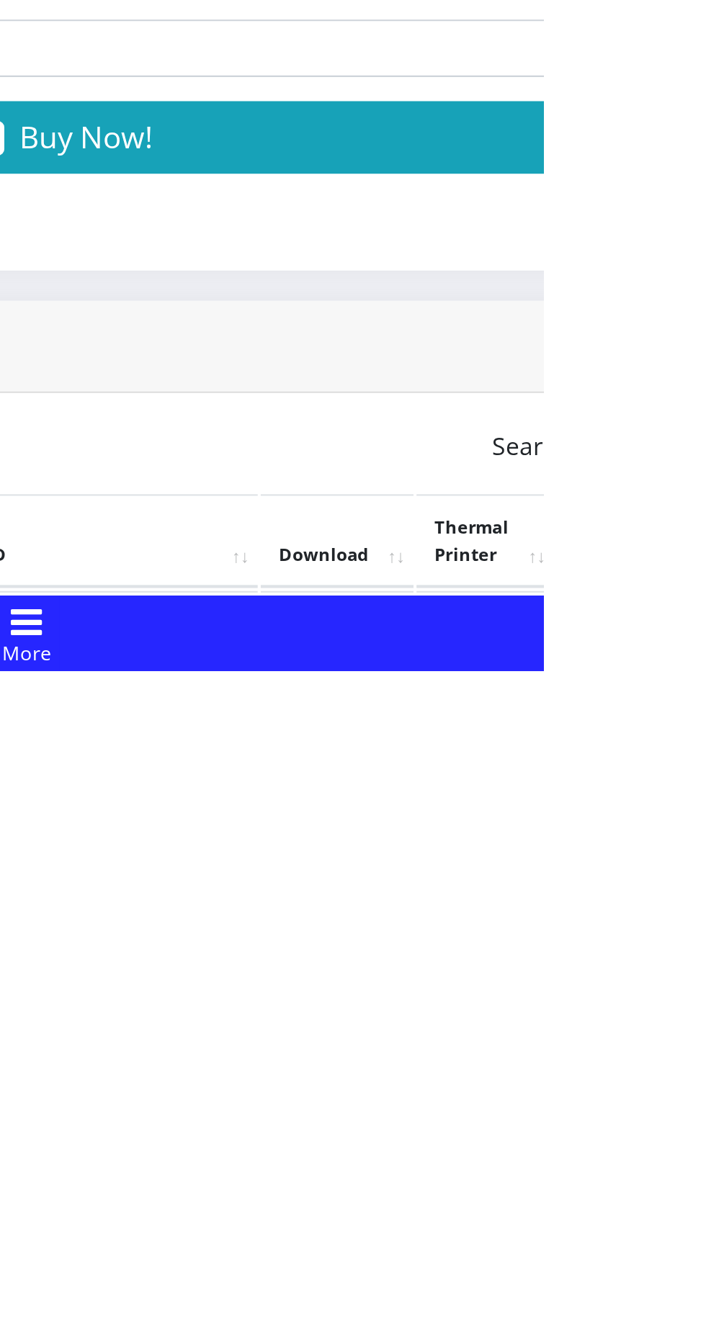
click at [694, 1321] on link "PoS Paper (RawBT)" at bounding box center [674, 1311] width 40 height 27
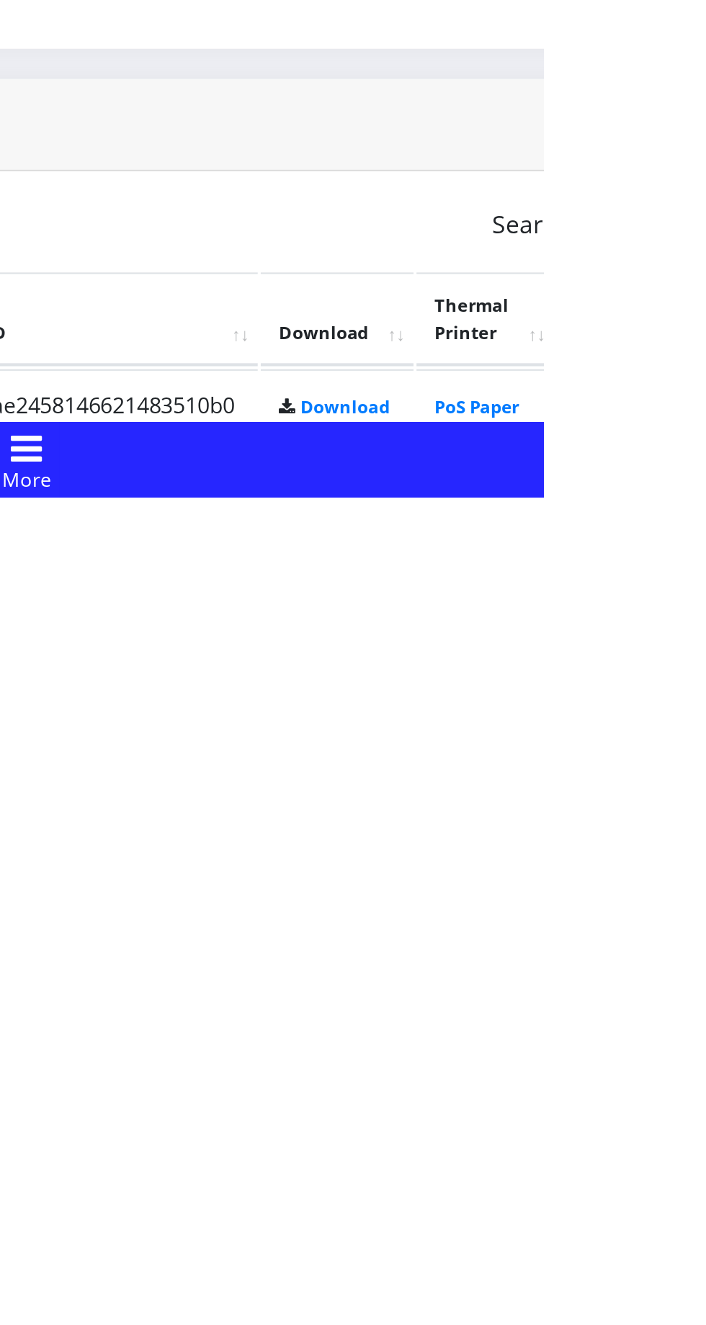
scroll to position [27, 0]
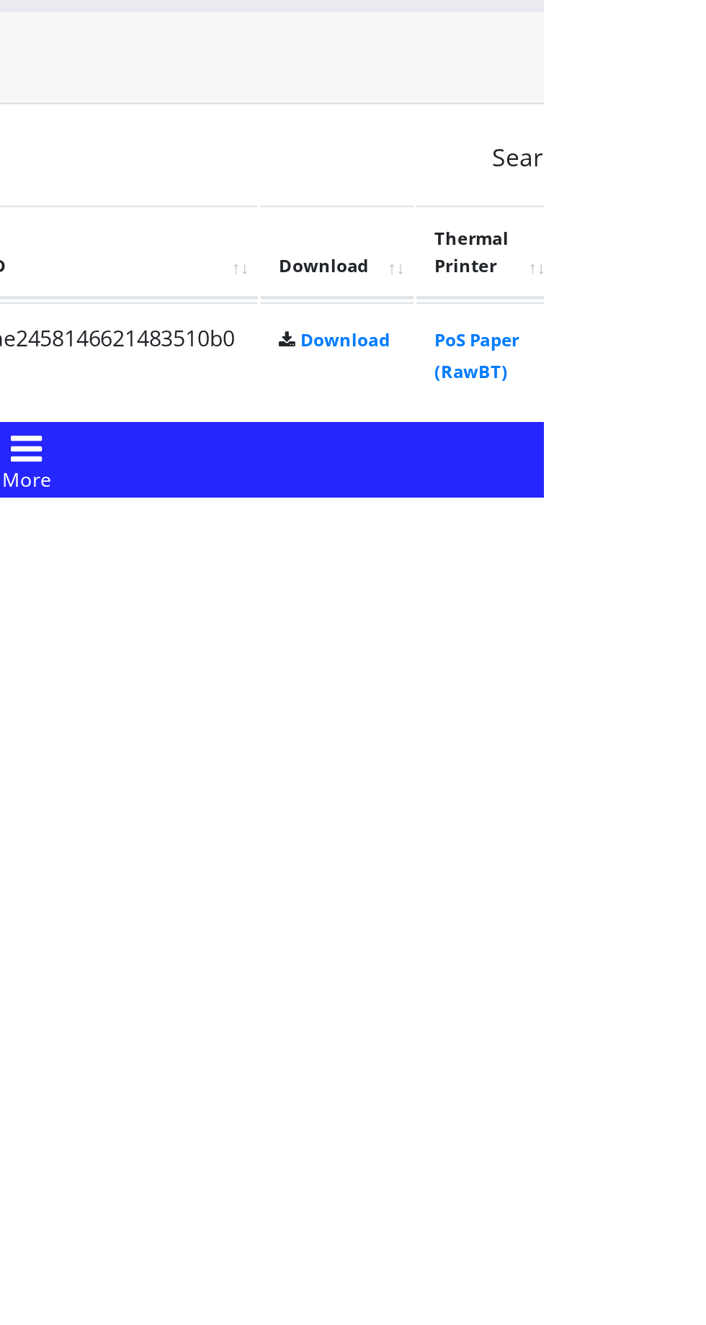
scroll to position [54, 0]
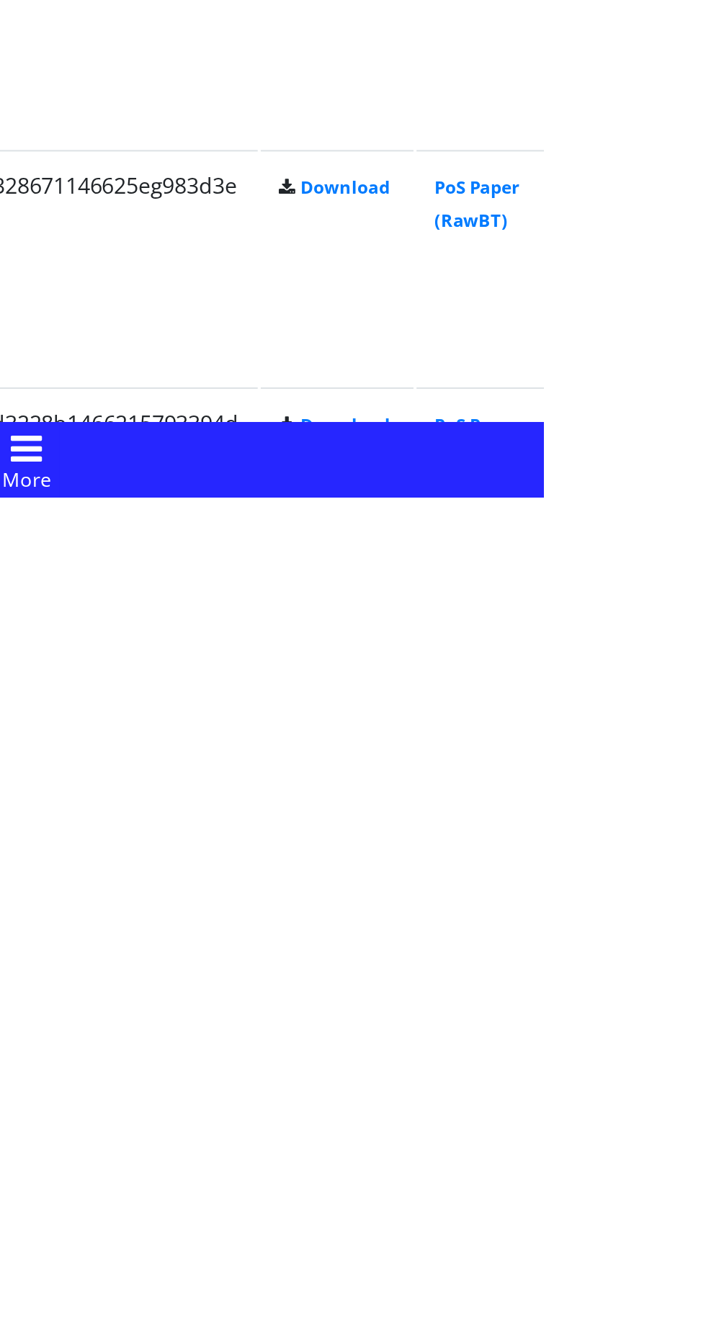
scroll to position [243, 0]
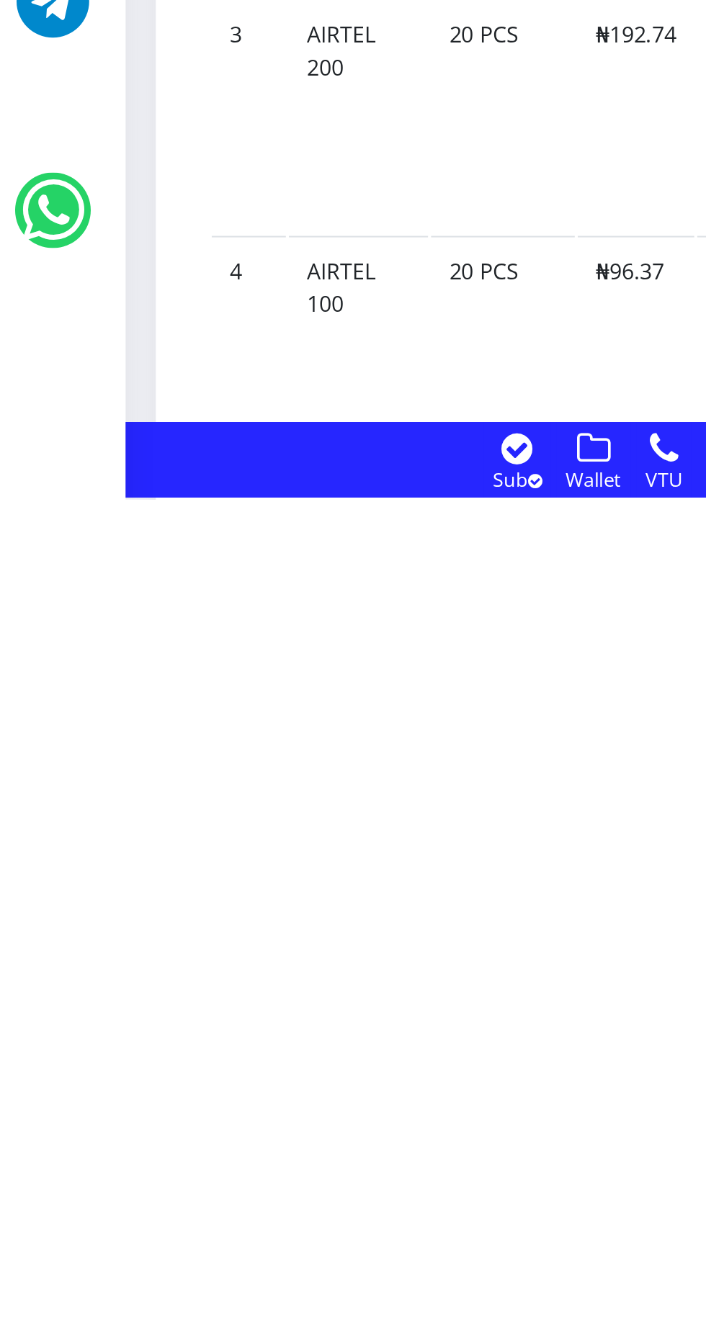
scroll to position [441, 0]
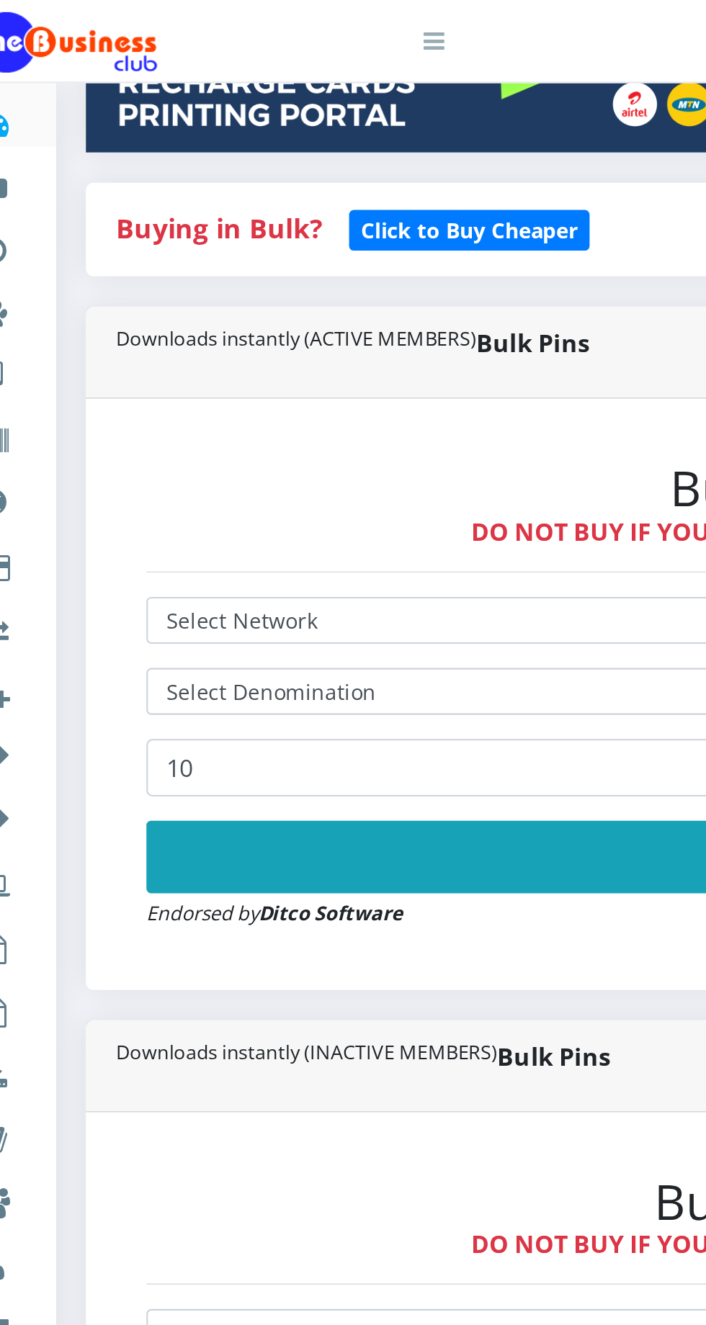
scroll to position [0, 0]
